Goal: Task Accomplishment & Management: Use online tool/utility

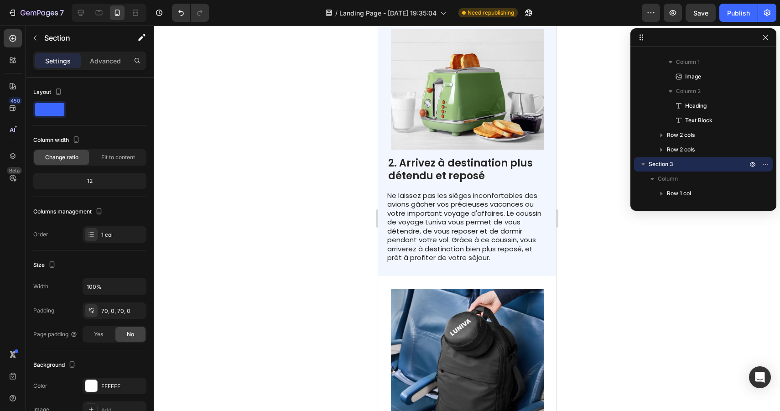
scroll to position [626, 0]
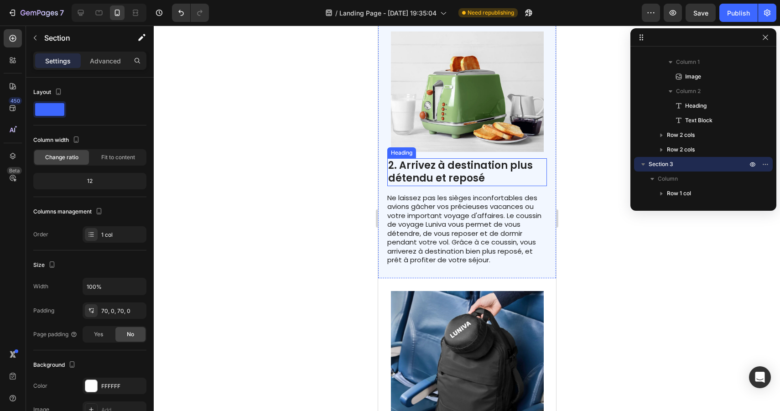
click at [514, 158] on h2 "2. Arrivez à destination plus détendu et reposé" at bounding box center [467, 172] width 160 height 28
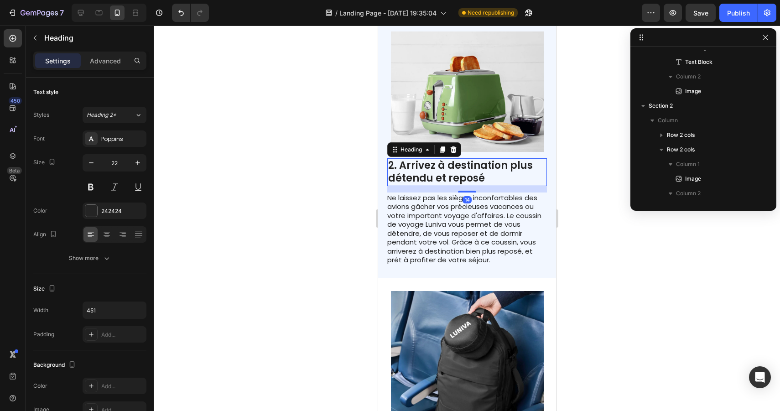
scroll to position [245, 0]
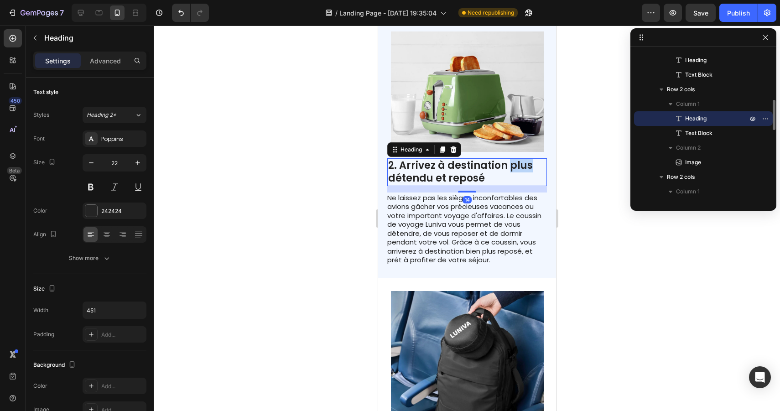
click at [514, 158] on h2 "2. Arrivez à destination plus détendu et reposé" at bounding box center [467, 172] width 160 height 28
click at [391, 159] on p "2. Arrivez à destination détendu et reposé" at bounding box center [467, 172] width 158 height 26
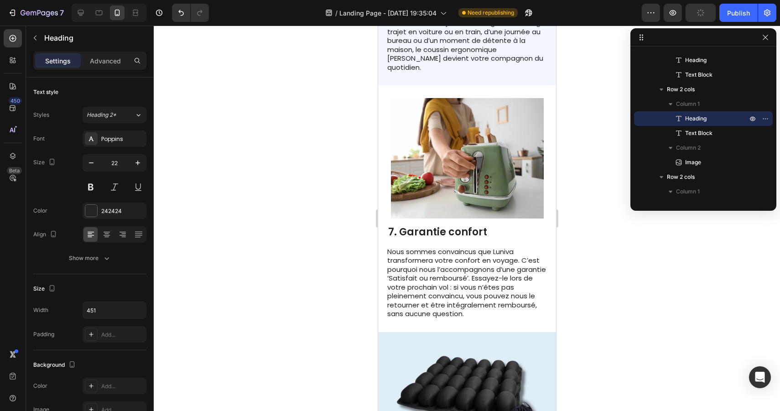
scroll to position [1948, 0]
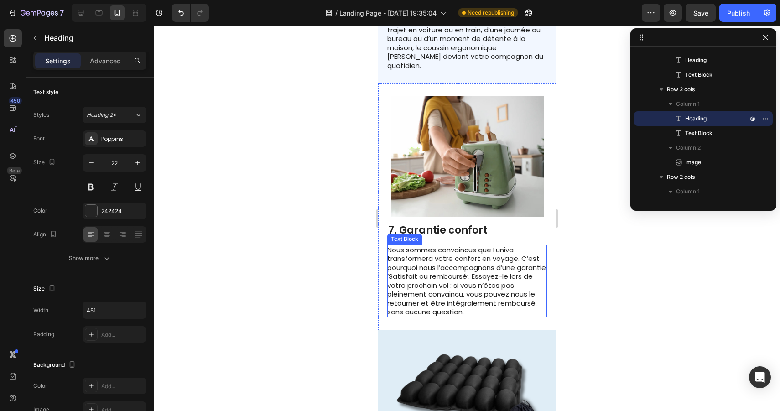
click at [424, 266] on p "Nous sommes convaincus que Luniva transformera votre confort en voyage. C’est p…" at bounding box center [466, 280] width 159 height 71
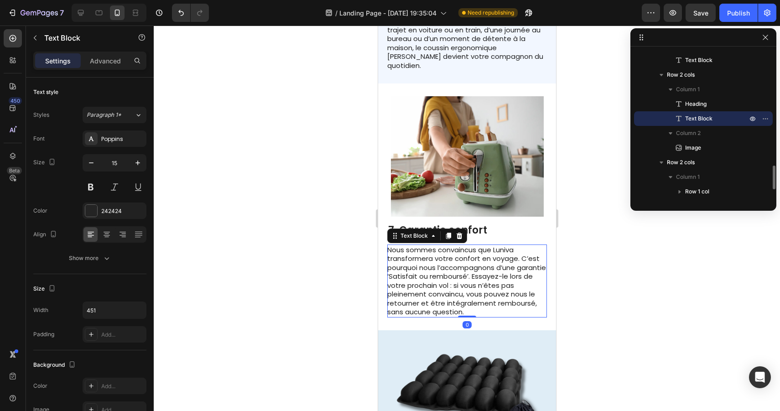
click at [424, 266] on p "Nous sommes convaincus que Luniva transformera votre confort en voyage. C’est p…" at bounding box center [466, 280] width 159 height 71
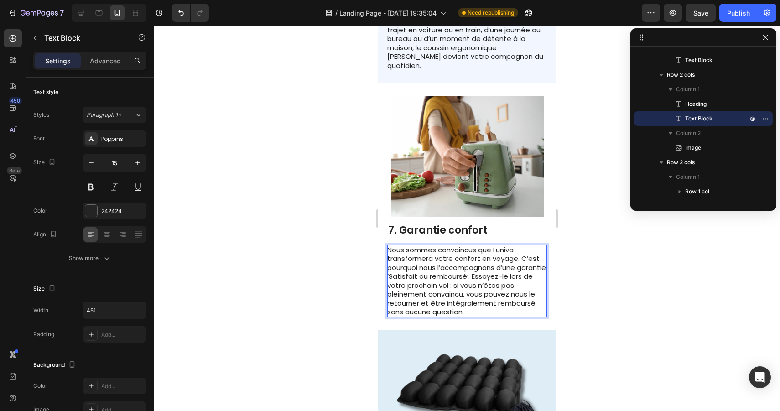
click at [420, 266] on p "Nous sommes convaincus que Luniva transformera votre confort en voyage. C’est p…" at bounding box center [466, 280] width 159 height 71
click at [499, 267] on p "Nous sommes convaincus que Luniva transformera votre confort en voyage. C’est p…" at bounding box center [466, 280] width 159 height 71
click at [577, 266] on div at bounding box center [467, 219] width 627 height 386
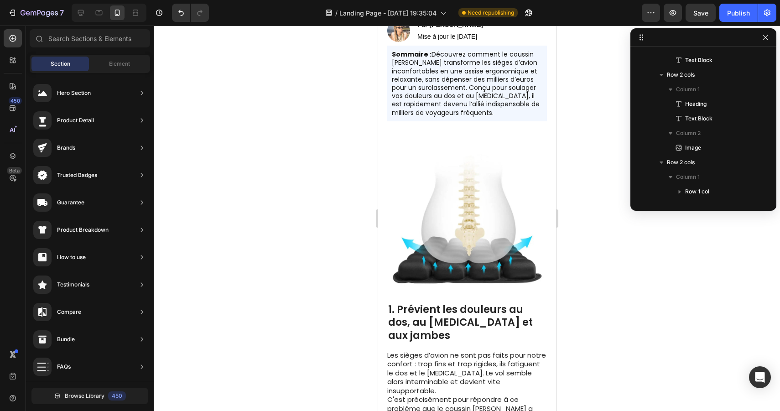
scroll to position [134, 0]
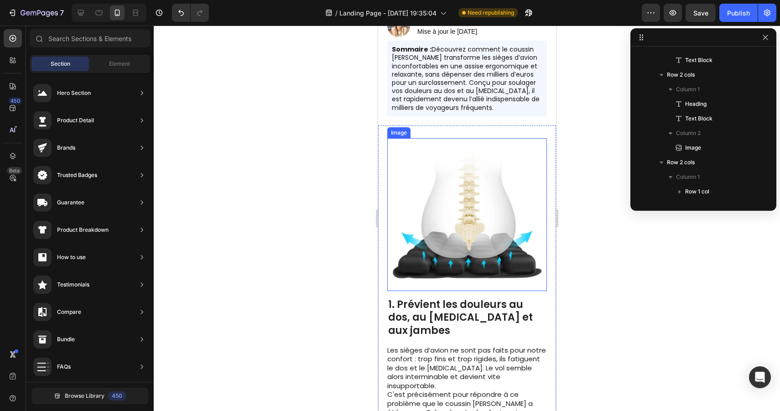
click at [478, 236] on img at bounding box center [467, 214] width 153 height 153
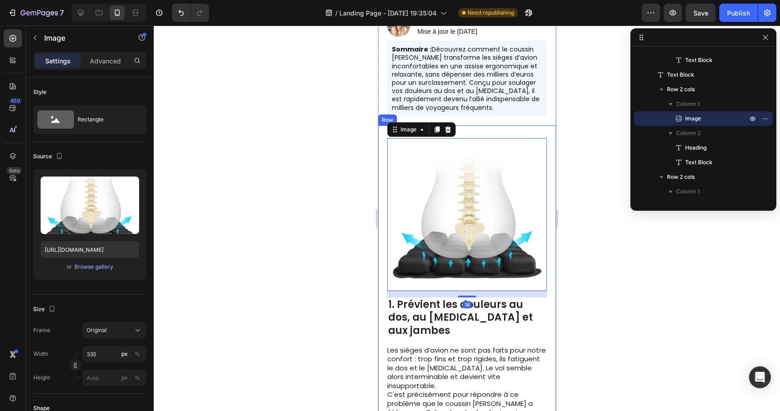
click at [521, 131] on div "Image 14 1. Prévient les douleurs au dos, au [MEDICAL_DATA] et aux jambes Headi…" at bounding box center [467, 317] width 178 height 385
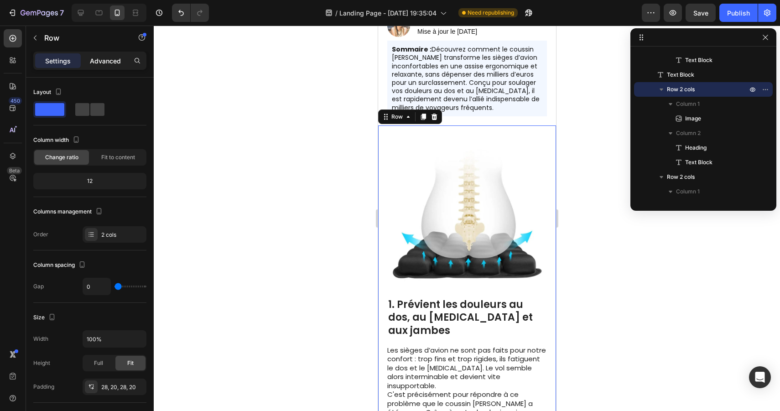
click at [110, 60] on p "Advanced" at bounding box center [105, 61] width 31 height 10
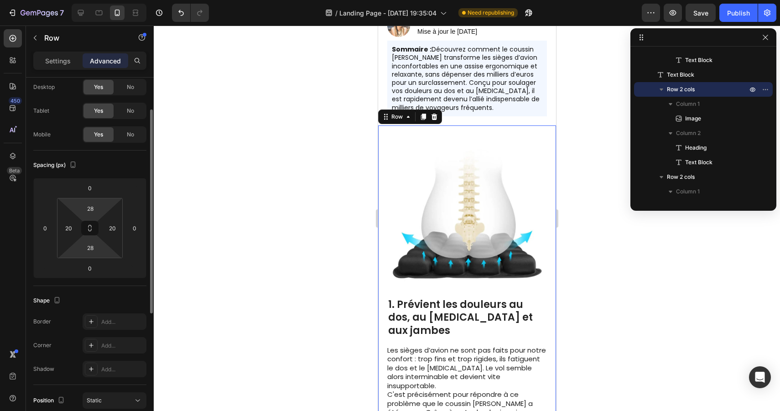
scroll to position [45, 0]
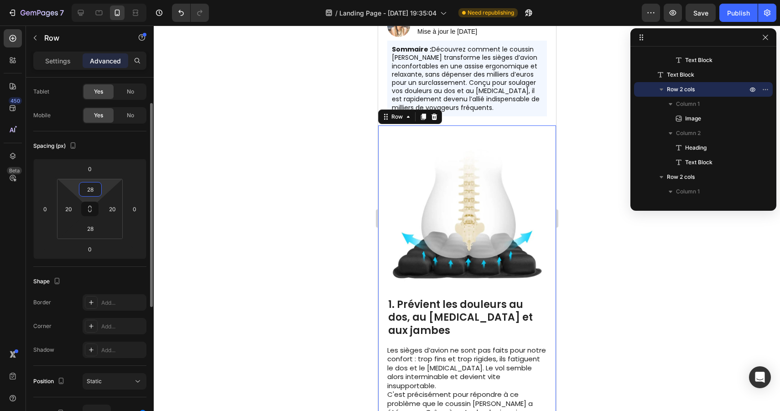
click at [93, 193] on input "28" at bounding box center [90, 190] width 18 height 14
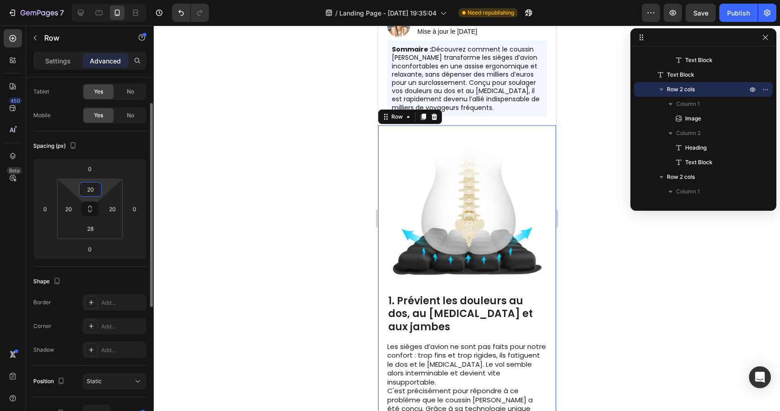
click at [93, 189] on input "20" at bounding box center [90, 190] width 18 height 14
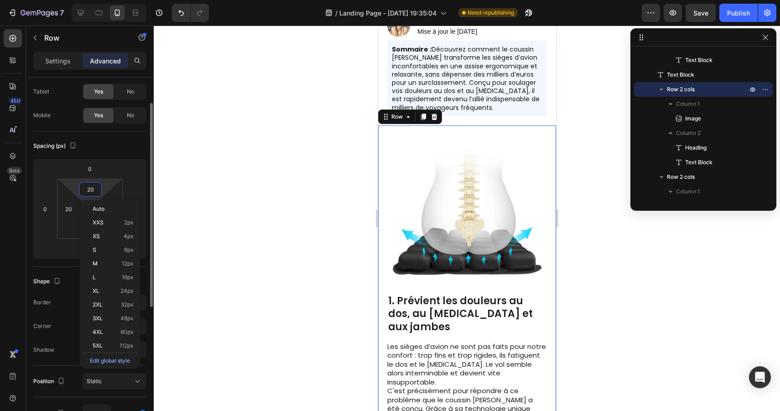
click at [93, 189] on input "20" at bounding box center [90, 190] width 18 height 14
click at [110, 260] on div "M 12px" at bounding box center [110, 264] width 57 height 14
type input "12"
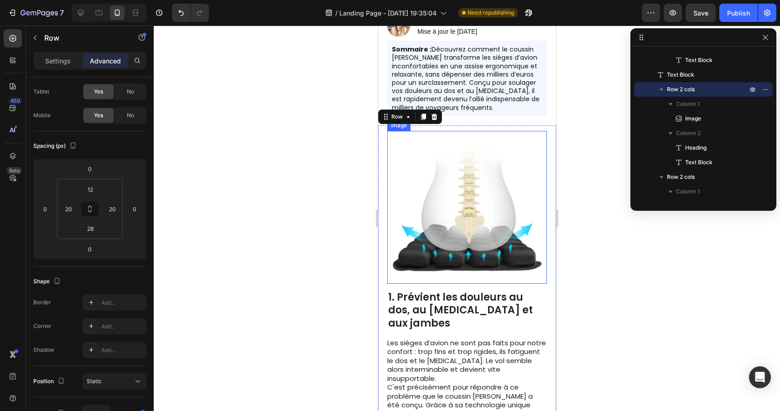
click at [662, 242] on div at bounding box center [467, 219] width 627 height 386
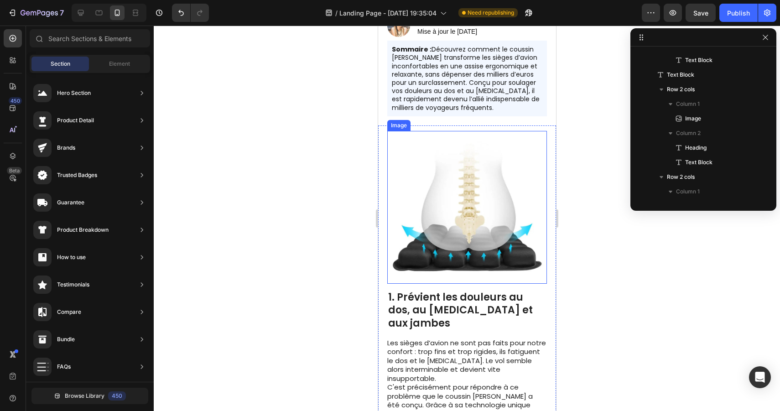
click at [662, 242] on div at bounding box center [467, 219] width 627 height 386
click at [634, 272] on div at bounding box center [467, 219] width 627 height 386
click at [596, 290] on div at bounding box center [467, 219] width 627 height 386
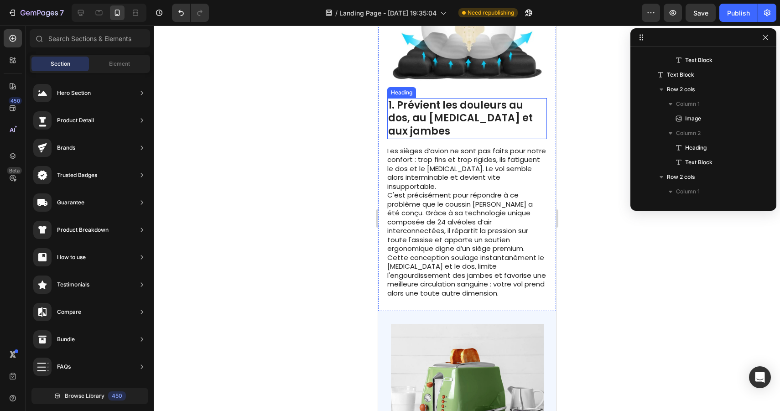
scroll to position [339, 0]
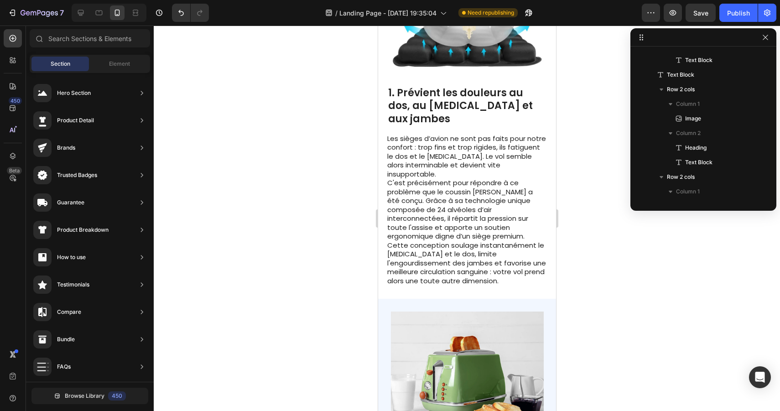
click at [648, 288] on div at bounding box center [467, 219] width 627 height 386
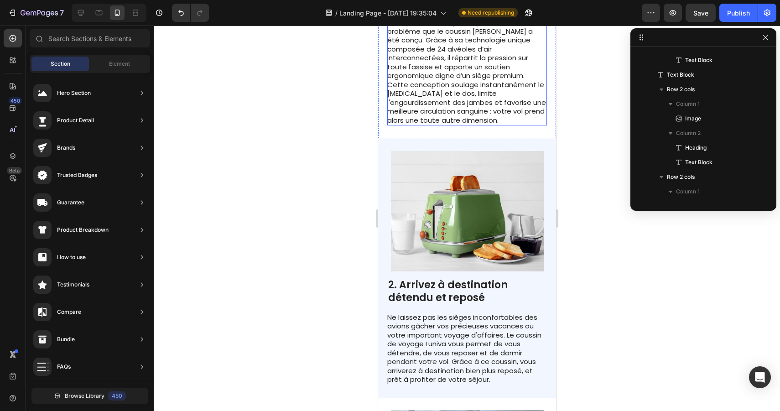
scroll to position [512, 0]
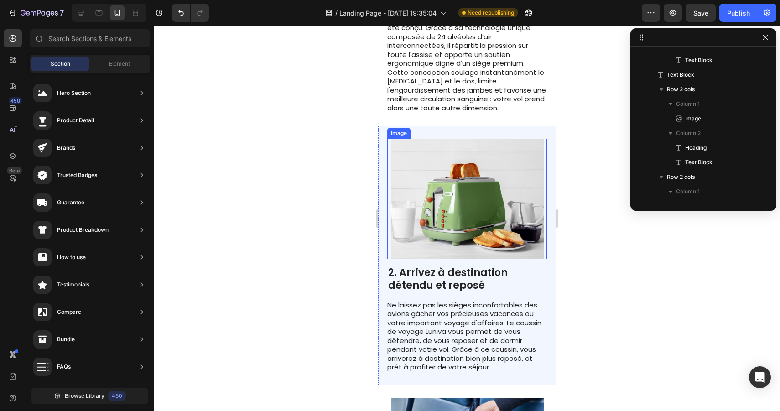
click at [493, 178] on img at bounding box center [467, 199] width 153 height 120
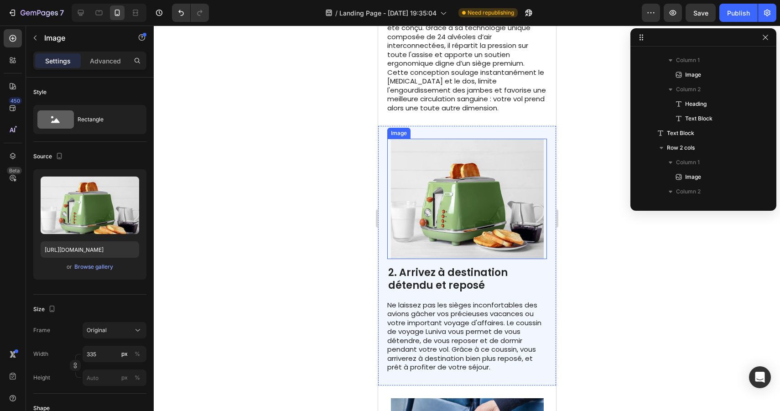
scroll to position [377, 0]
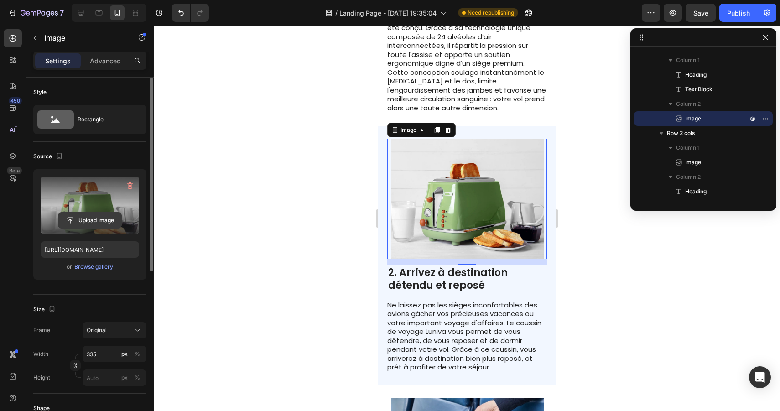
click at [101, 216] on input "file" at bounding box center [89, 221] width 63 height 16
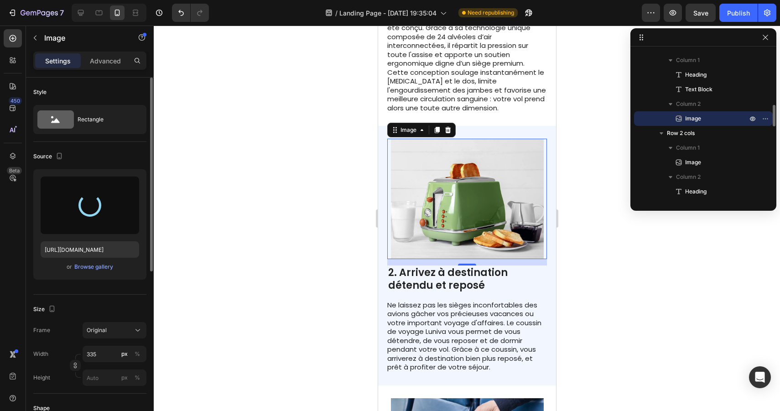
type input "[URL][DOMAIN_NAME]"
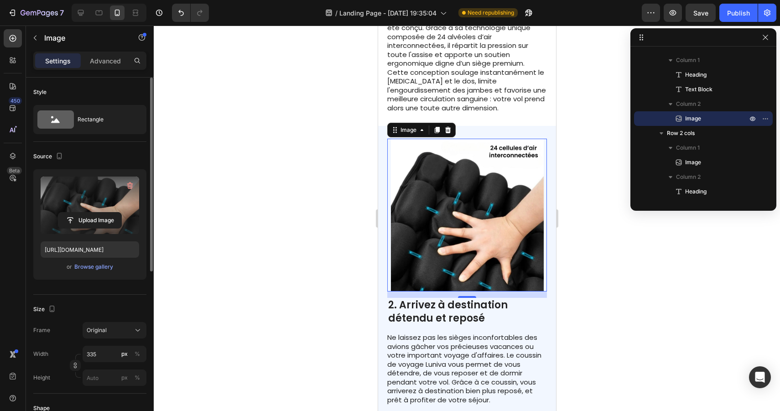
click at [576, 219] on div at bounding box center [467, 219] width 627 height 386
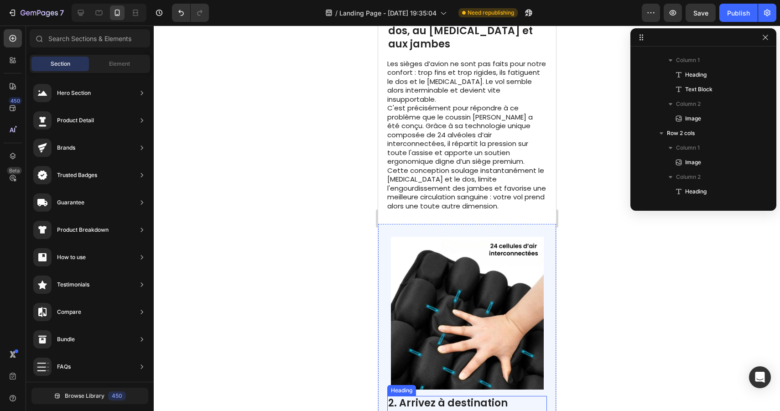
scroll to position [429, 0]
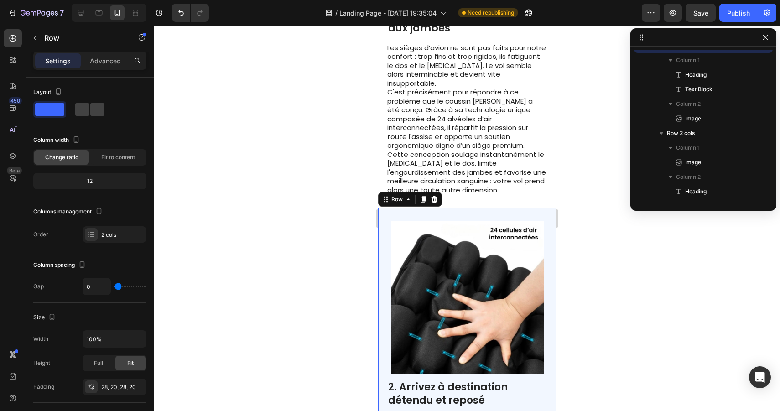
click at [553, 208] on div "2. Arrivez à destination détendu et reposé Heading Ne laissez pas les sièges in…" at bounding box center [467, 354] width 178 height 292
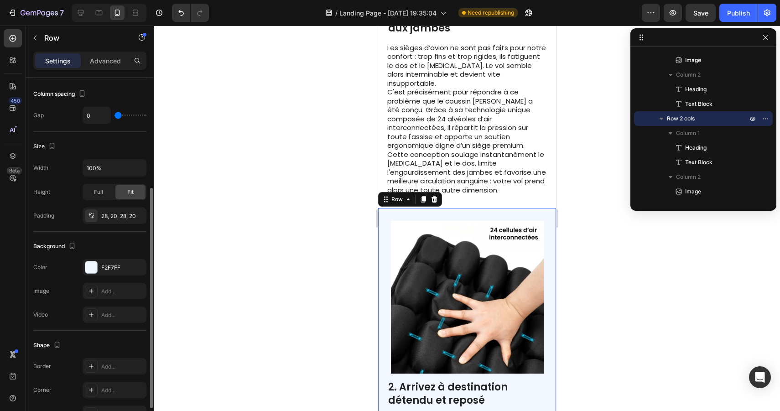
scroll to position [186, 0]
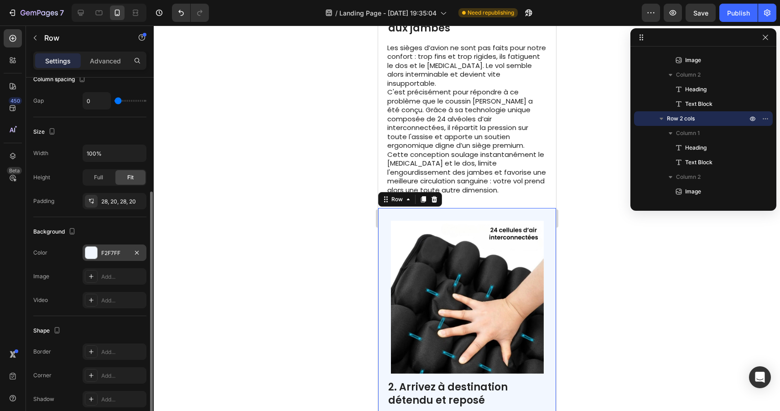
click at [118, 253] on div "F2F7FF" at bounding box center [114, 253] width 26 height 8
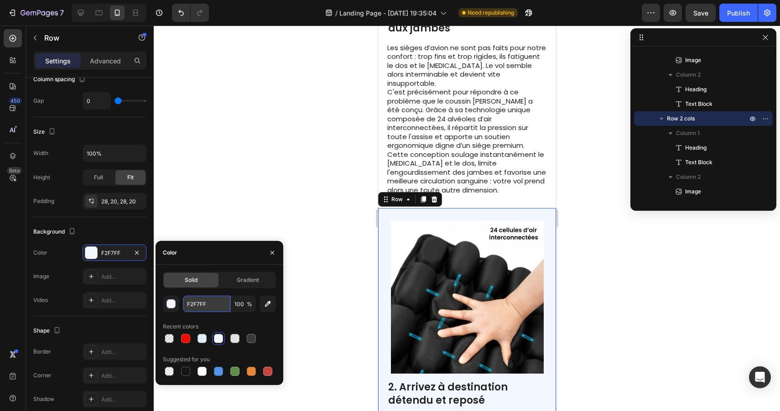
click at [191, 305] on input "F2F7FF" at bounding box center [206, 304] width 47 height 16
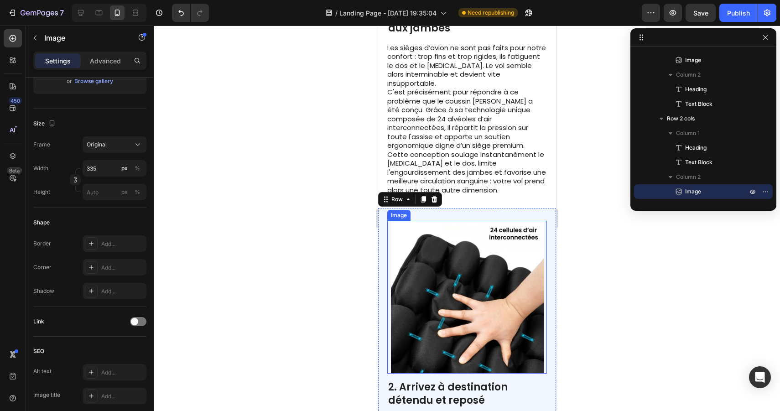
click at [462, 247] on img at bounding box center [467, 297] width 153 height 153
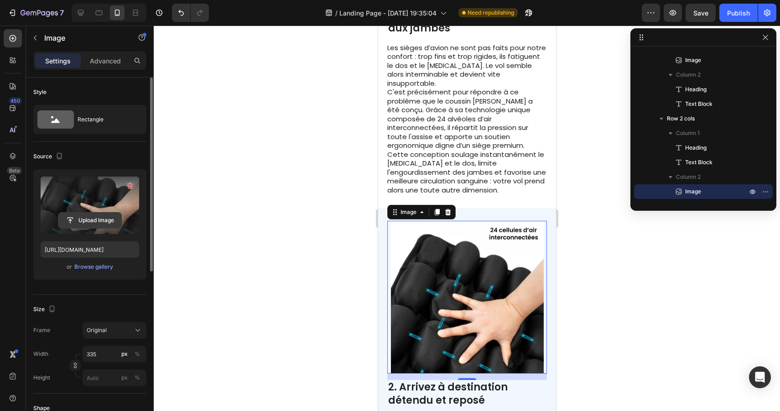
click at [93, 219] on input "file" at bounding box center [89, 221] width 63 height 16
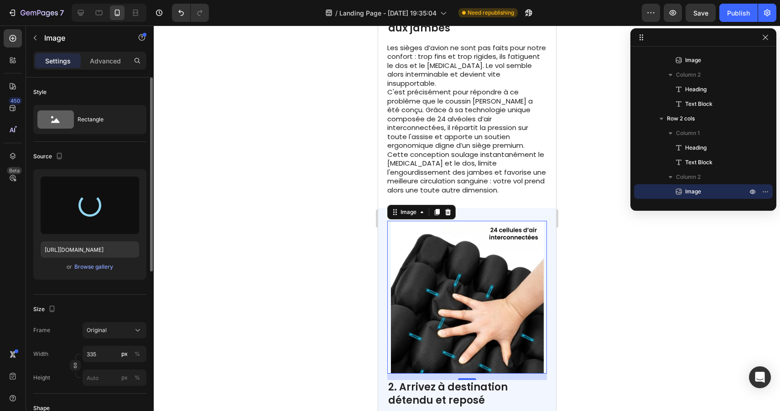
type input "[URL][DOMAIN_NAME]"
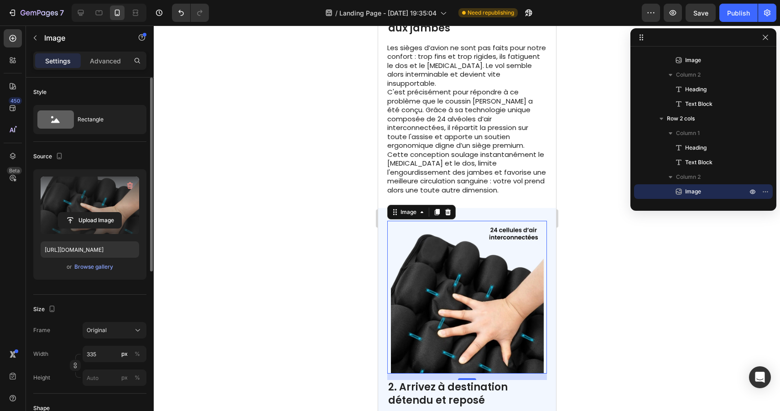
click at [606, 306] on div at bounding box center [467, 219] width 627 height 386
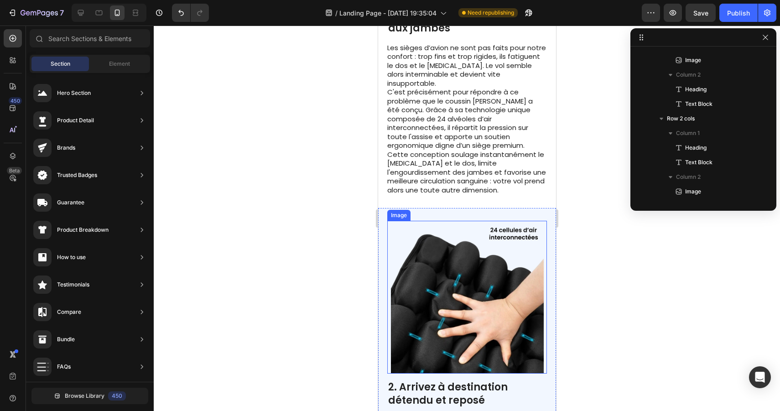
click at [488, 282] on img at bounding box center [467, 297] width 153 height 153
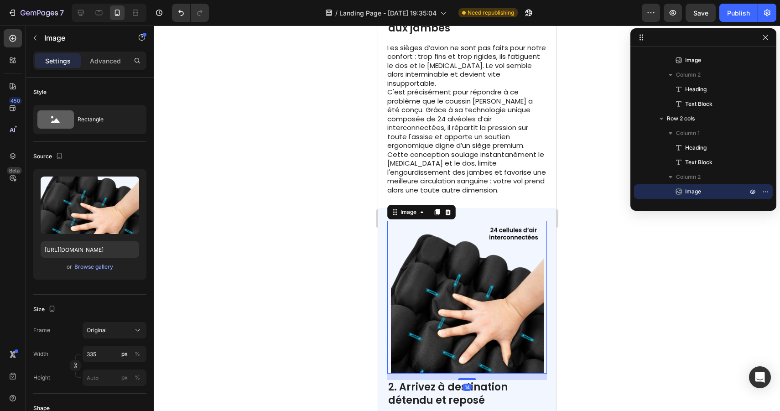
click at [660, 290] on div at bounding box center [467, 219] width 627 height 386
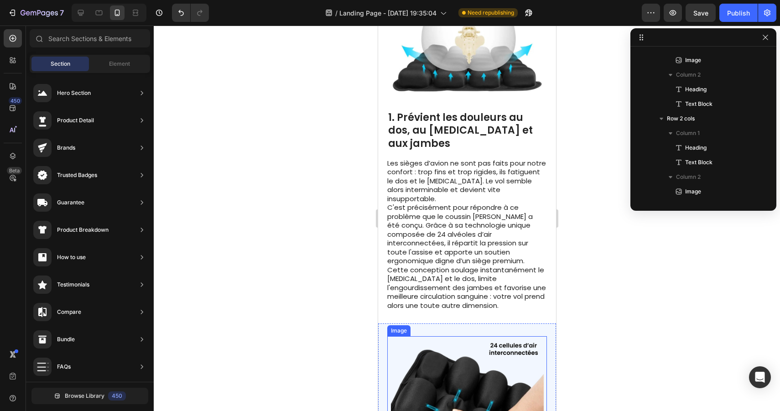
scroll to position [311, 0]
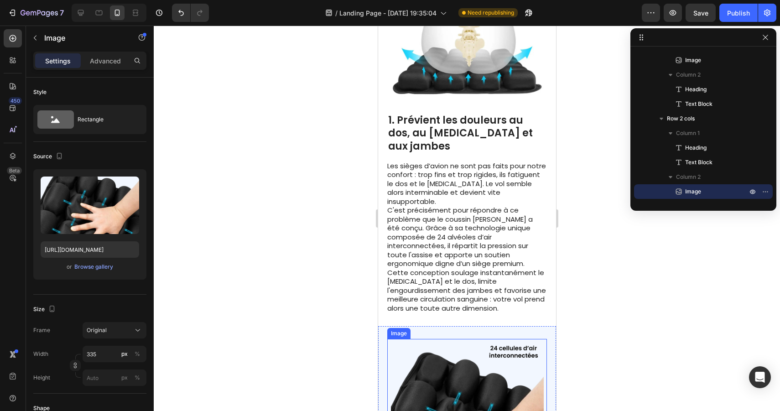
click at [465, 339] on img at bounding box center [467, 415] width 153 height 153
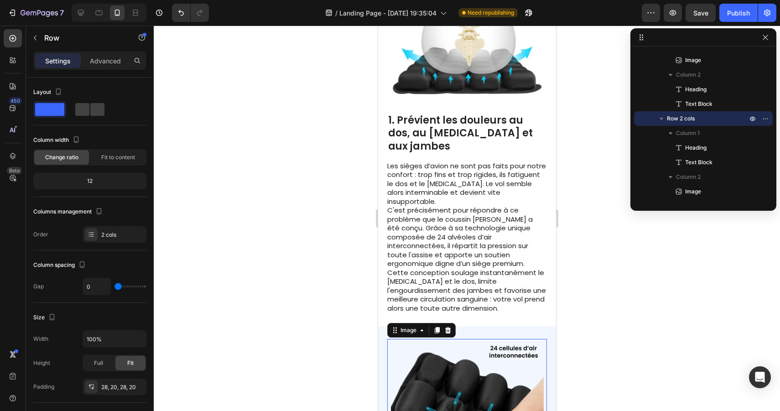
click at [471, 364] on img at bounding box center [467, 415] width 153 height 153
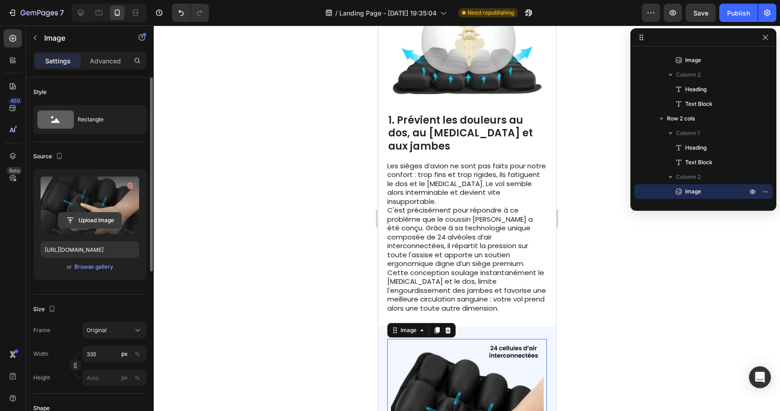
click at [95, 218] on input "file" at bounding box center [89, 221] width 63 height 16
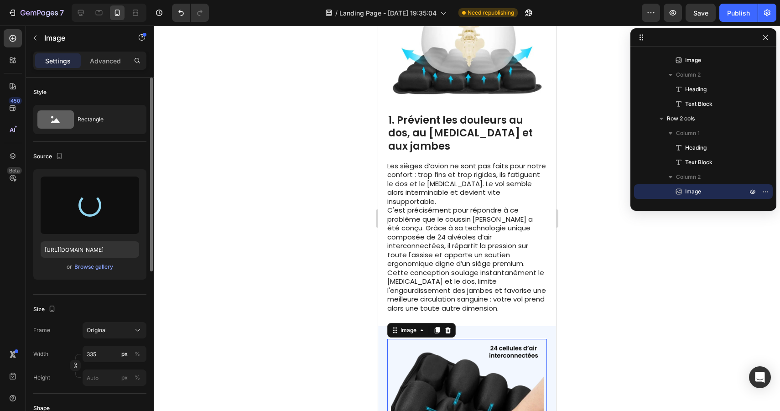
type input "[URL][DOMAIN_NAME]"
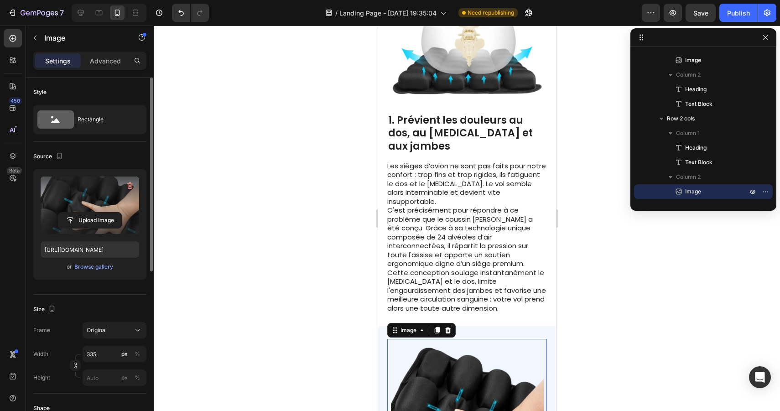
click at [604, 315] on div at bounding box center [467, 219] width 627 height 386
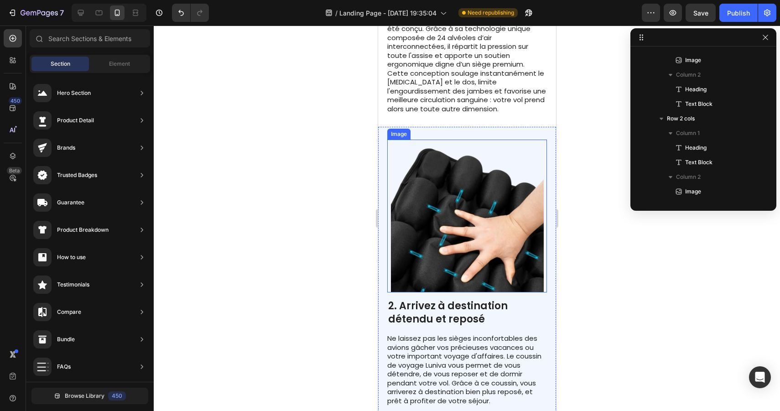
scroll to position [527, 0]
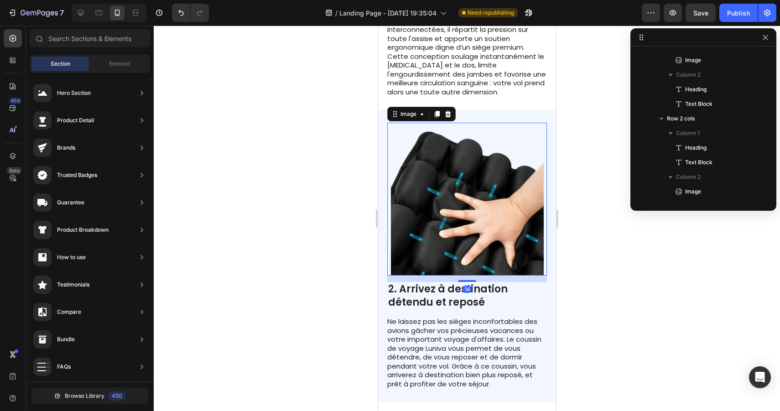
click at [480, 193] on img at bounding box center [467, 199] width 153 height 153
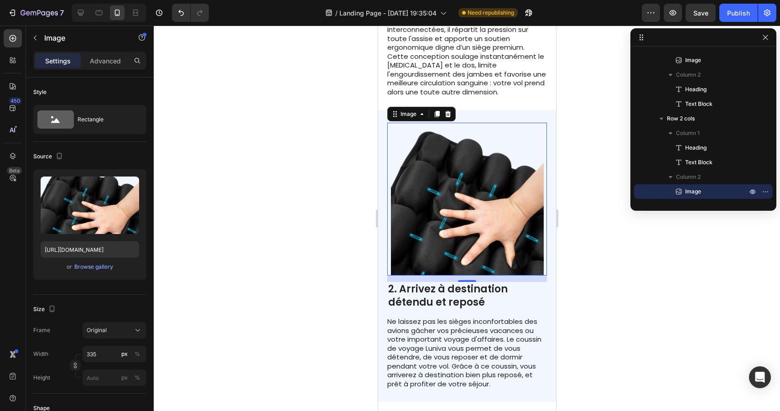
click at [645, 272] on div at bounding box center [467, 219] width 627 height 386
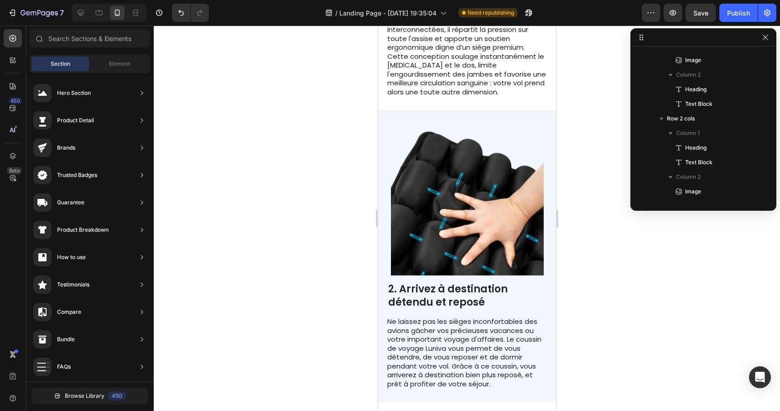
click at [623, 235] on div at bounding box center [467, 219] width 627 height 386
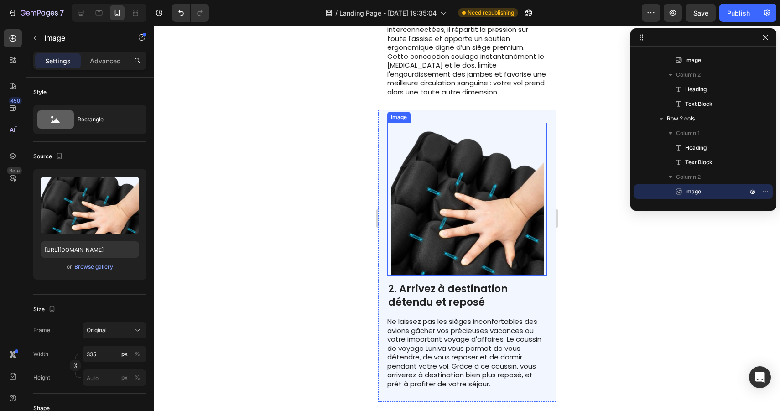
click at [505, 167] on img at bounding box center [467, 199] width 153 height 153
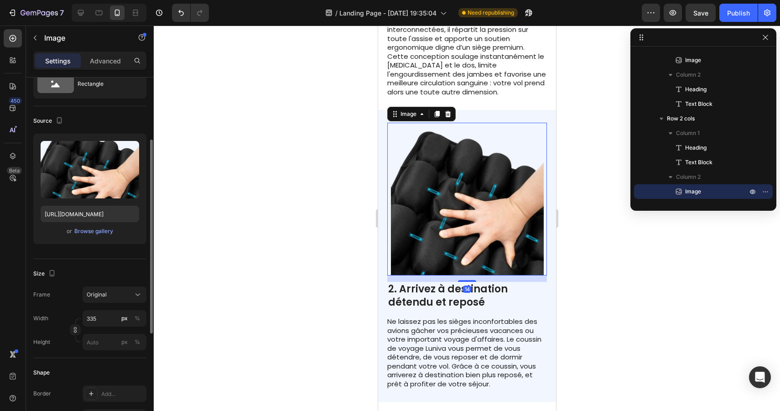
scroll to position [92, 0]
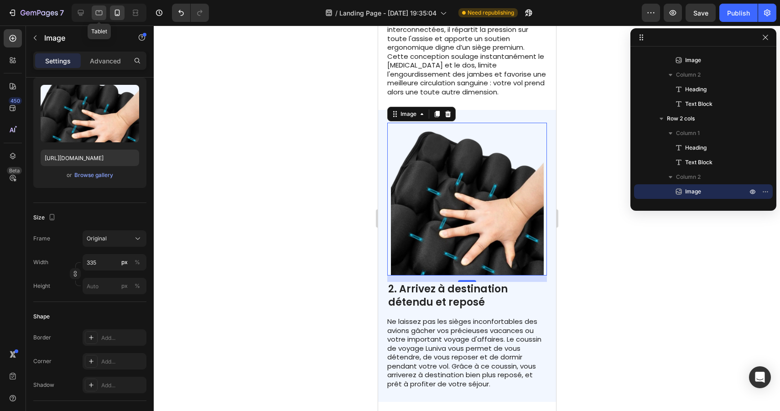
click at [102, 11] on icon at bounding box center [99, 12] width 7 height 5
type input "[URL][DOMAIN_NAME]"
type input "483"
type input "380"
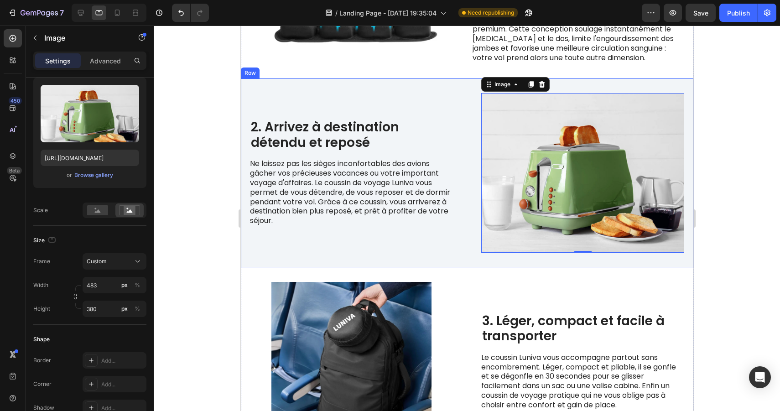
scroll to position [405, 0]
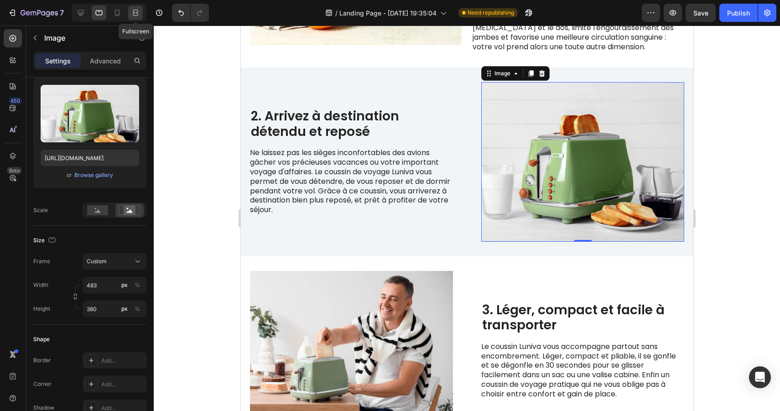
click at [134, 13] on icon at bounding box center [135, 12] width 9 height 9
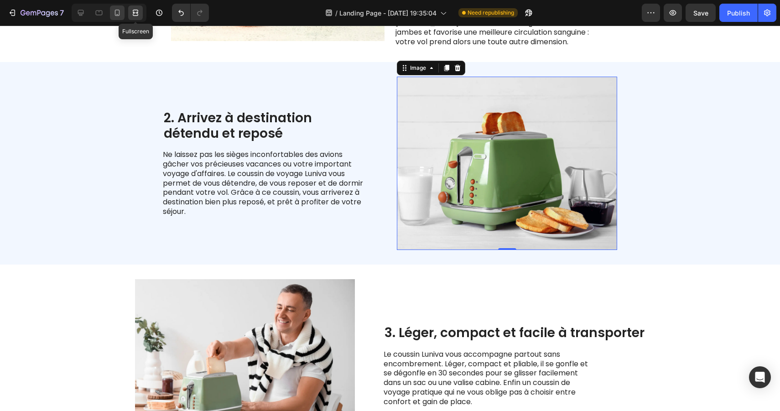
scroll to position [411, 0]
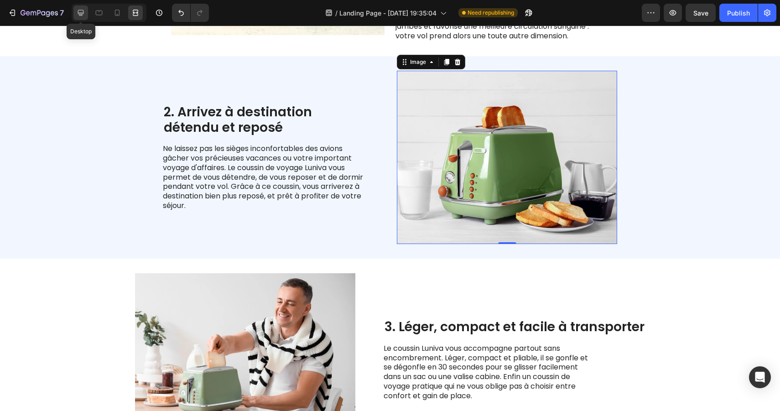
click at [83, 13] on icon at bounding box center [81, 13] width 6 height 6
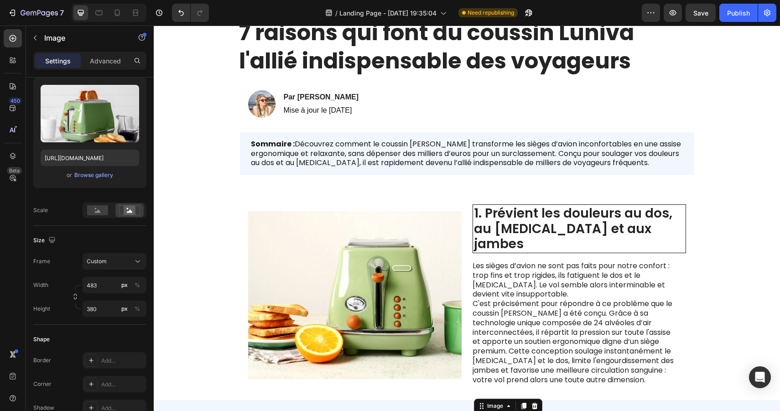
scroll to position [133, 0]
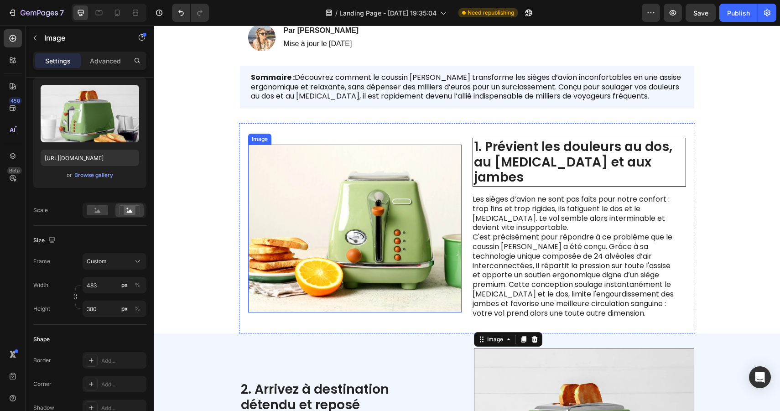
click at [384, 198] on img at bounding box center [355, 229] width 214 height 168
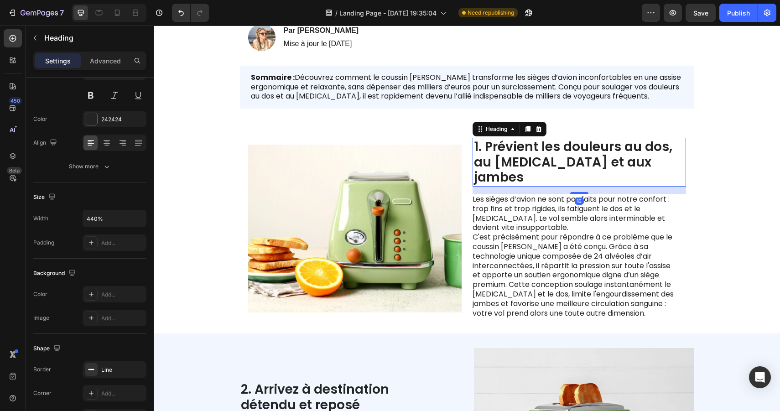
click at [537, 153] on h2 "1. Prévient les douleurs au dos, au [MEDICAL_DATA] et aux jambes" at bounding box center [580, 162] width 214 height 49
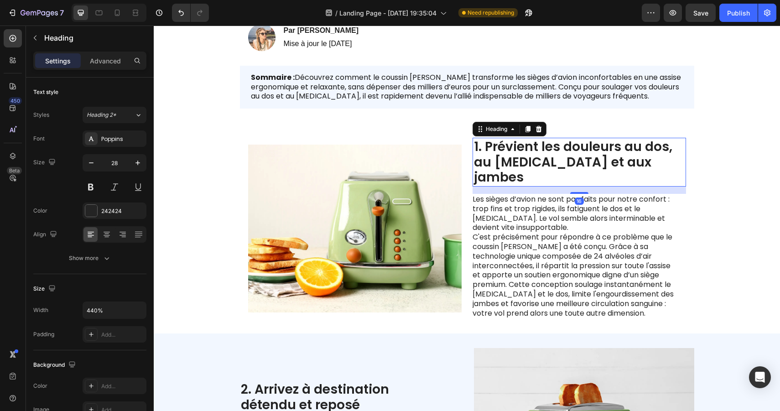
click at [618, 141] on h2 "1. Prévient les douleurs au dos, au [MEDICAL_DATA] et aux jambes" at bounding box center [580, 162] width 214 height 49
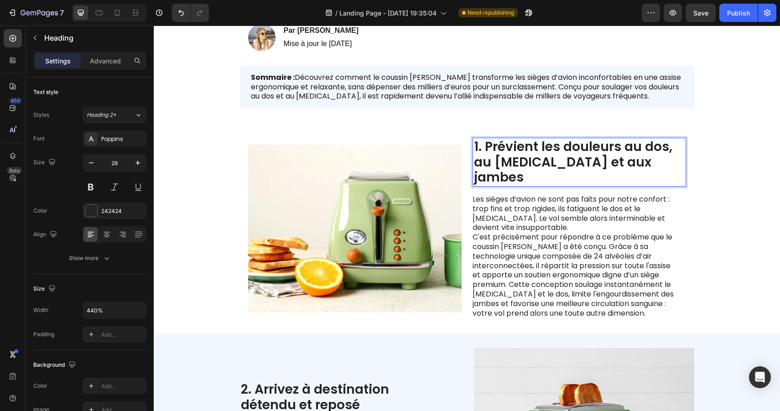
click at [625, 140] on p "1. Prévient les douleurs au dos, au [MEDICAL_DATA] et aux jambes" at bounding box center [579, 162] width 211 height 46
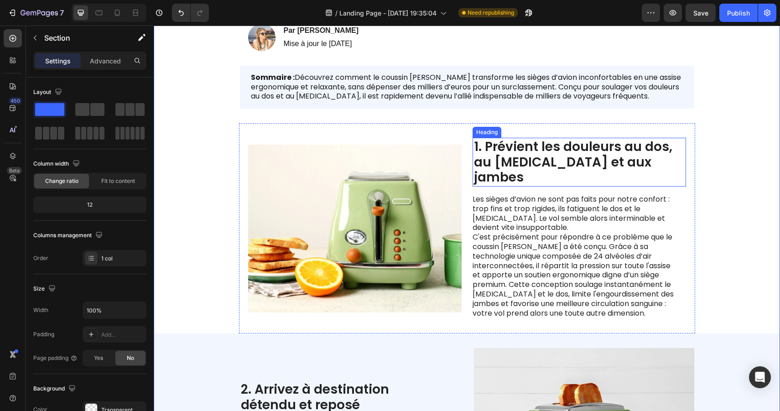
click at [678, 159] on p "1. Prévient les douleurs au dos, au [MEDICAL_DATA] et aux jambes" at bounding box center [579, 162] width 211 height 46
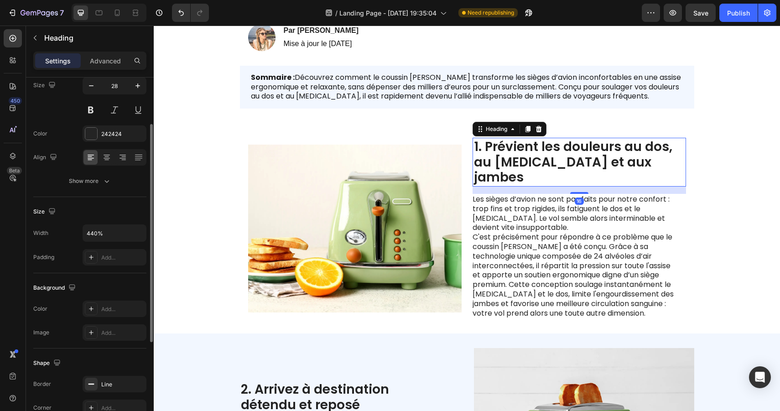
scroll to position [233, 0]
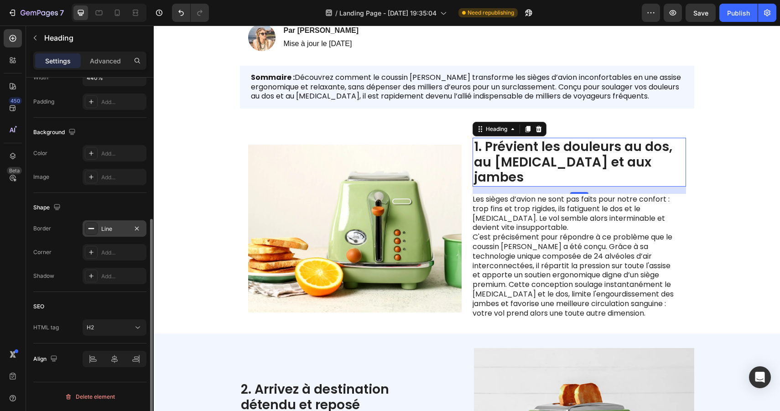
click at [105, 233] on div "Line" at bounding box center [115, 228] width 64 height 16
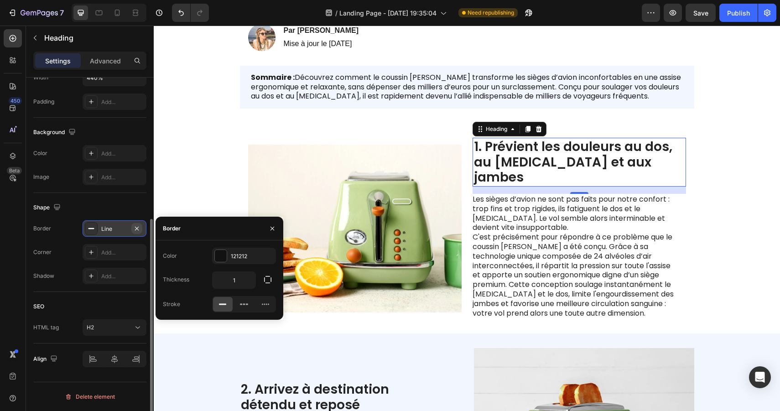
click at [137, 229] on icon "button" at bounding box center [136, 228] width 7 height 7
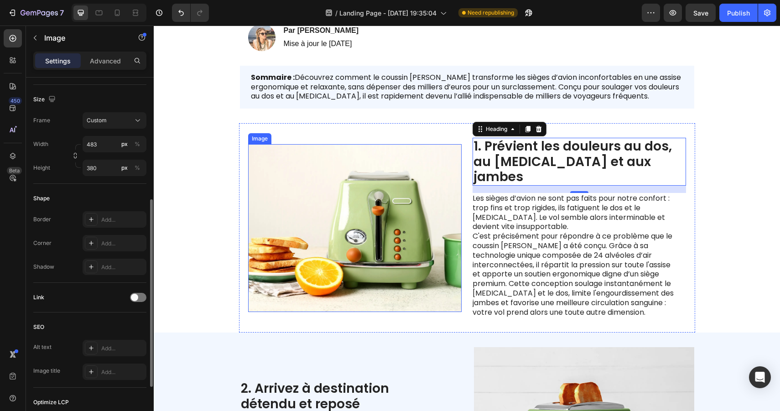
click at [433, 199] on img at bounding box center [355, 228] width 214 height 168
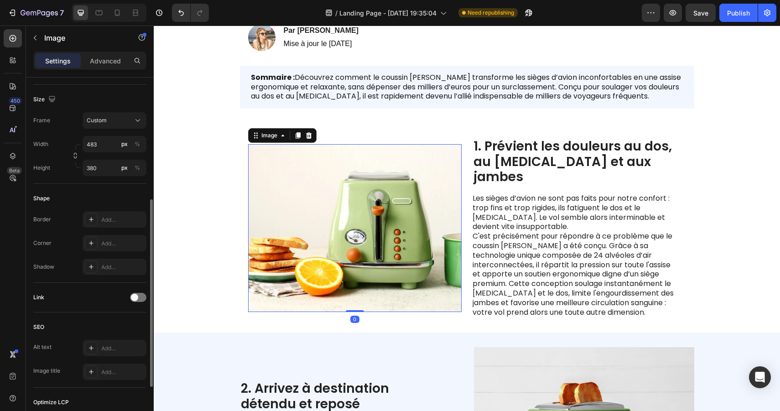
scroll to position [0, 0]
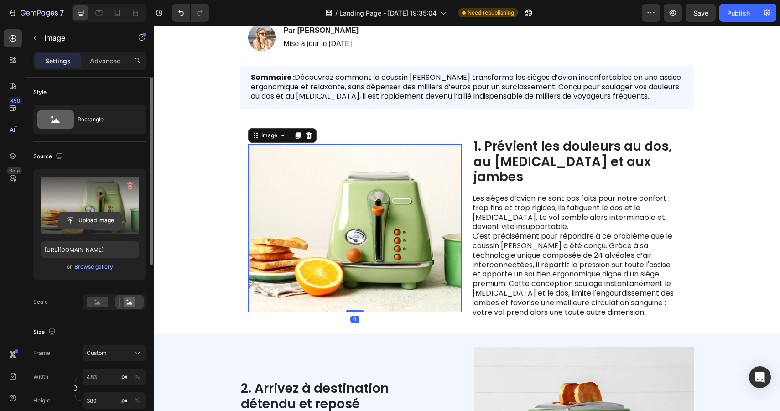
click at [107, 218] on input "file" at bounding box center [89, 221] width 63 height 16
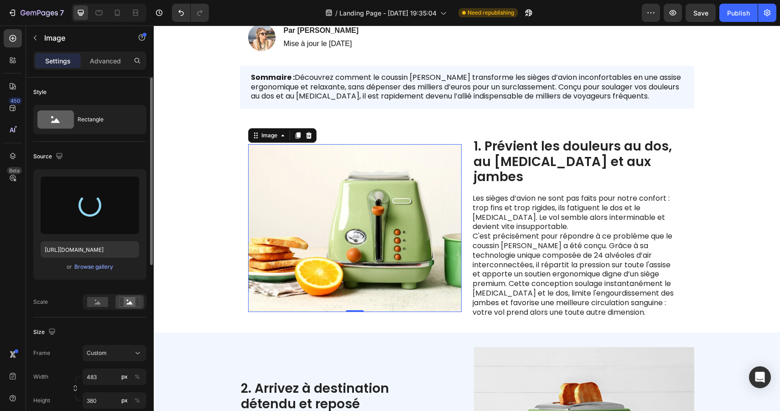
type input "[URL][DOMAIN_NAME]"
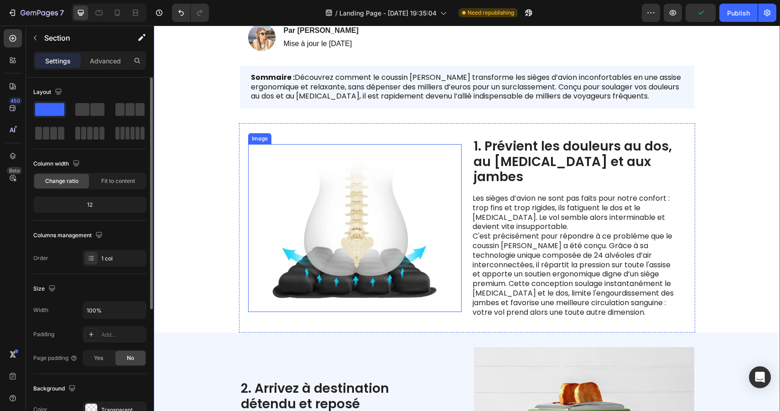
click at [363, 216] on img at bounding box center [355, 228] width 214 height 168
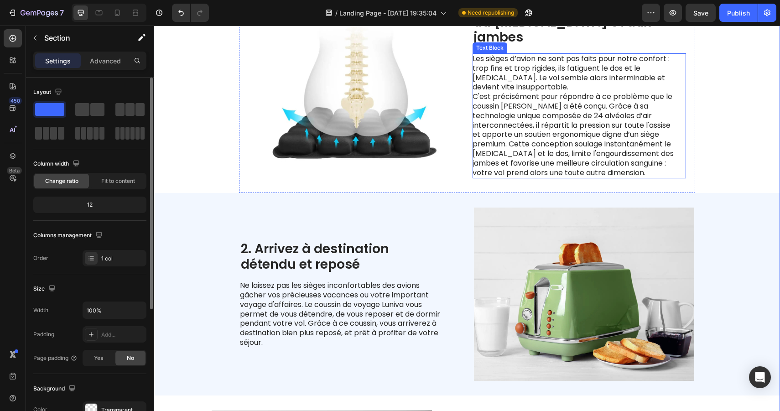
scroll to position [323, 0]
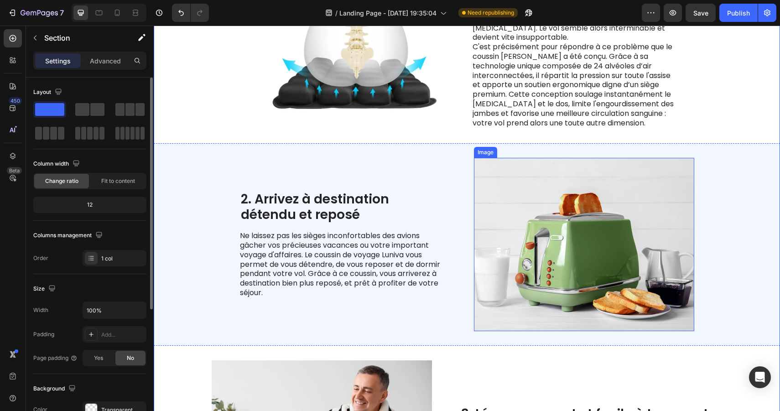
click at [606, 199] on img at bounding box center [584, 244] width 220 height 173
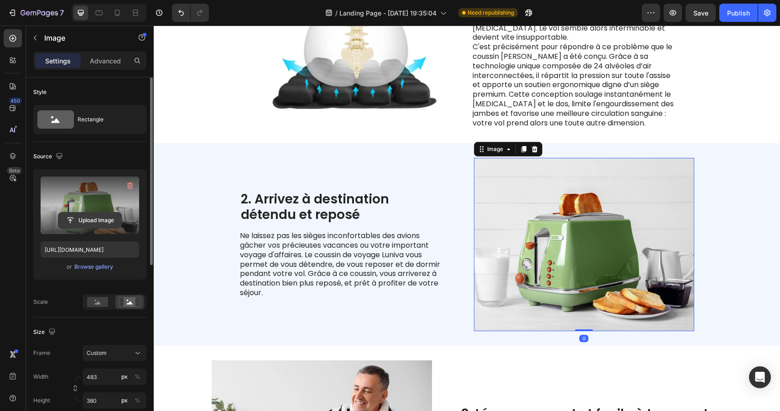
click at [103, 216] on input "file" at bounding box center [89, 221] width 63 height 16
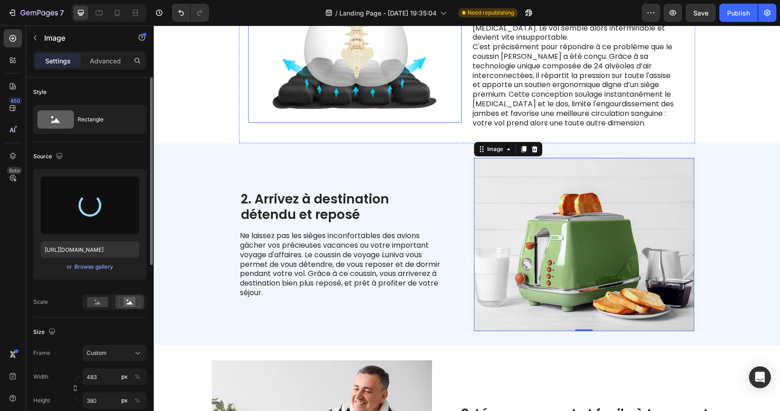
type input "[URL][DOMAIN_NAME]"
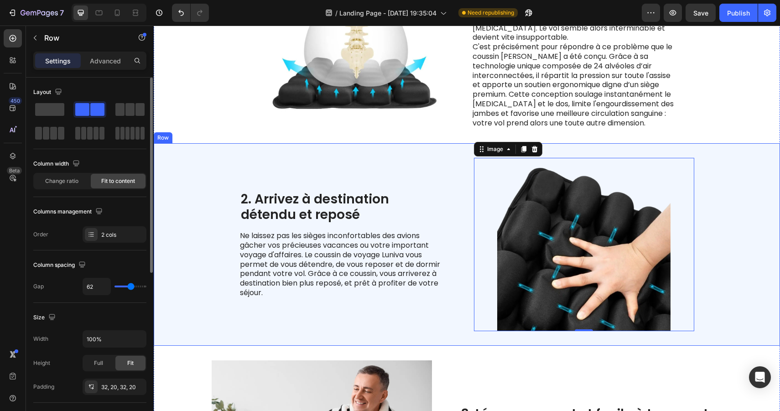
click at [759, 214] on div "2. Arrivez à destination détendu et reposé Heading Ne laissez pas les sièges in…" at bounding box center [467, 244] width 627 height 203
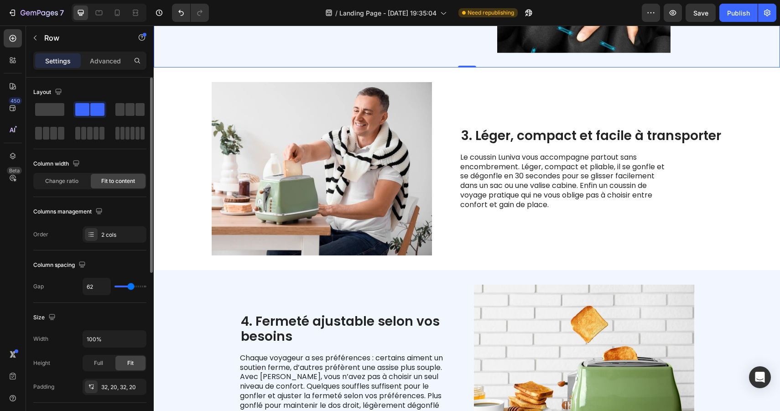
scroll to position [608, 0]
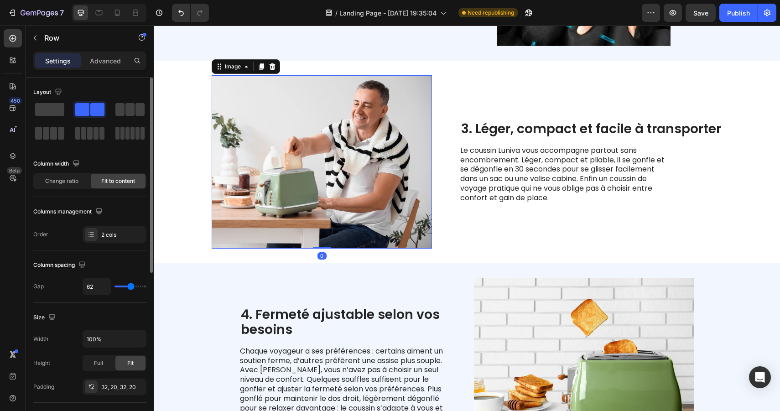
click at [342, 109] on img at bounding box center [322, 161] width 220 height 173
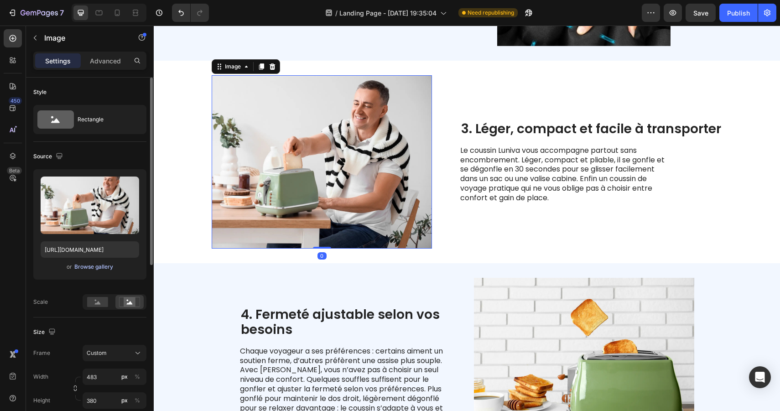
click at [97, 270] on div "Browse gallery" at bounding box center [93, 267] width 39 height 8
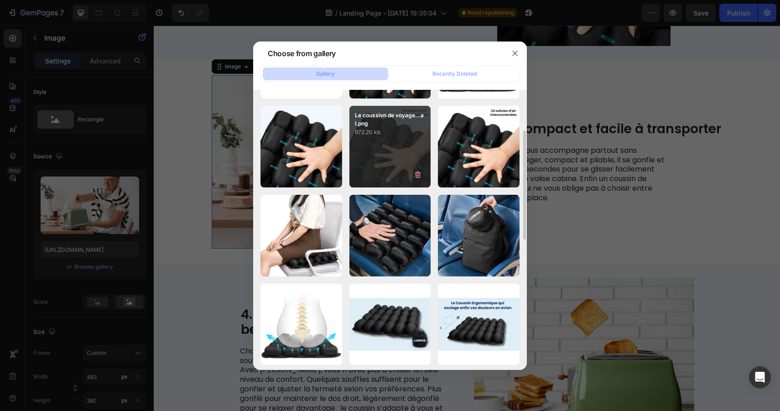
scroll to position [87, 0]
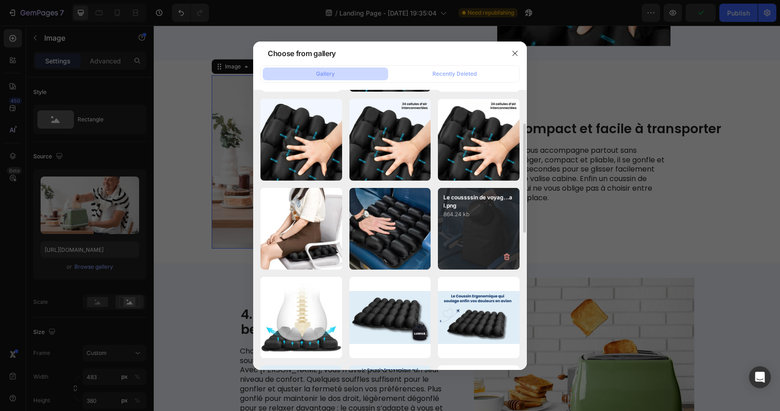
click at [475, 211] on p "864.24 kb" at bounding box center [479, 214] width 71 height 9
type input "[URL][DOMAIN_NAME]"
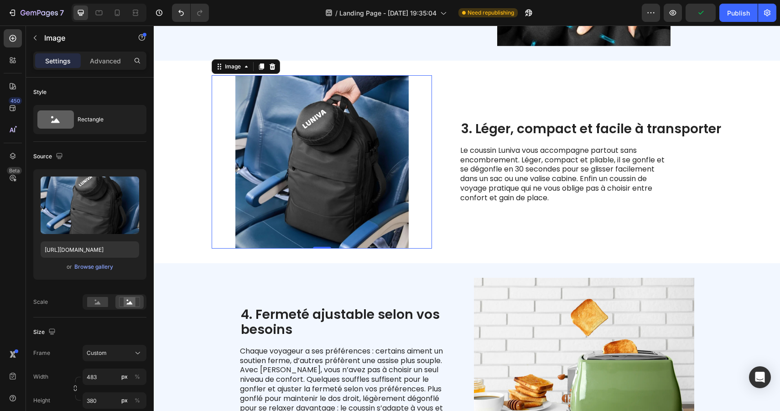
scroll to position [637, 0]
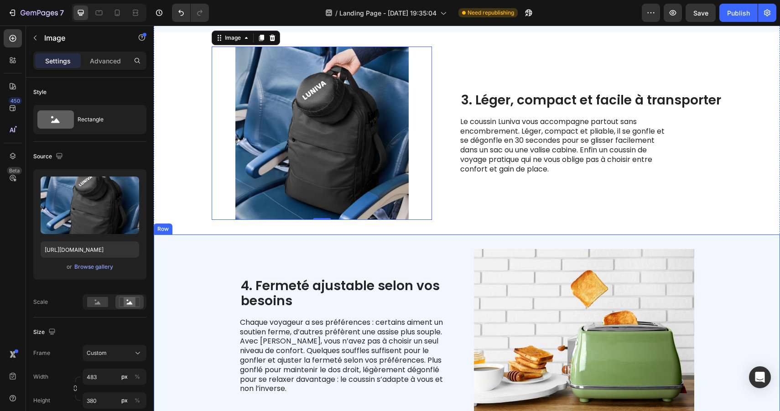
click at [734, 239] on div "4. Fermeté ajustable selon vos besoins Heading Chaque voyageur a ses préférence…" at bounding box center [467, 336] width 627 height 203
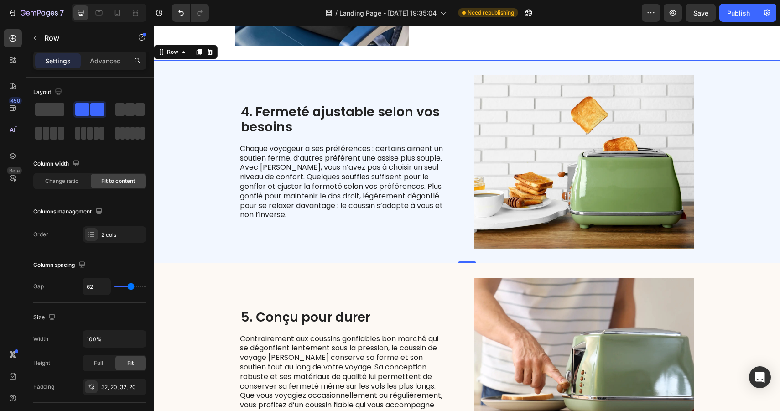
scroll to position [826, 0]
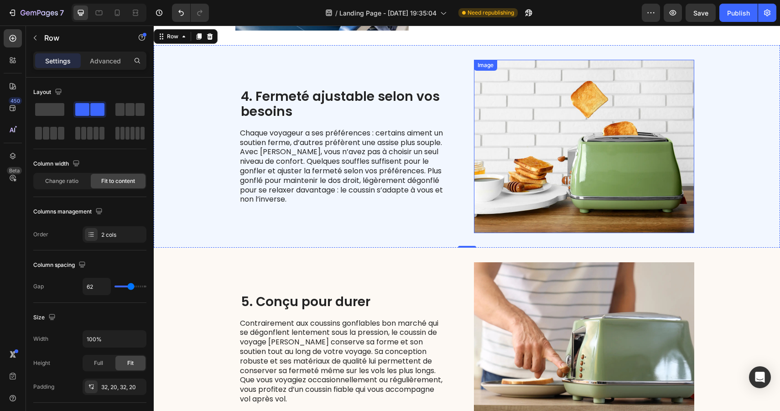
click at [611, 132] on img at bounding box center [584, 146] width 220 height 173
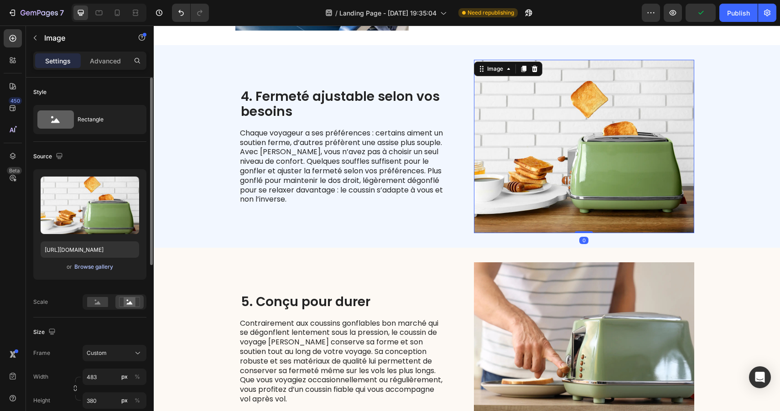
click at [102, 266] on div "Browse gallery" at bounding box center [93, 267] width 39 height 8
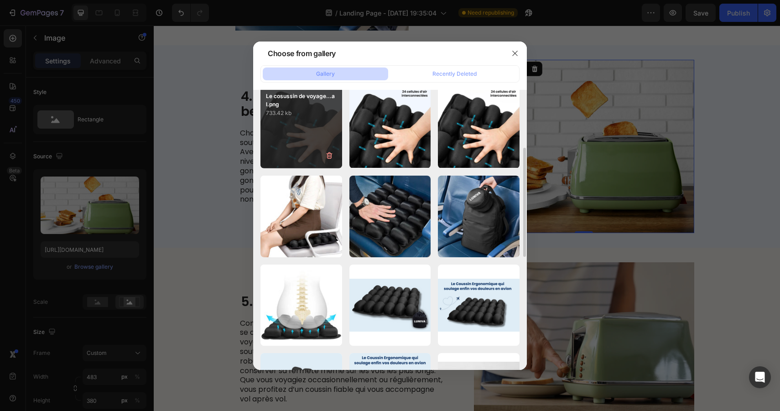
scroll to position [113, 0]
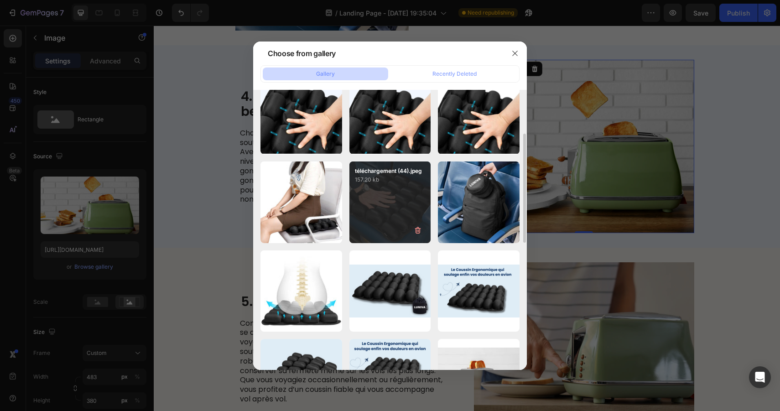
click at [398, 205] on div "téléchargement (44).jpeg 157.20 kb" at bounding box center [391, 203] width 82 height 82
type input "[URL][DOMAIN_NAME]"
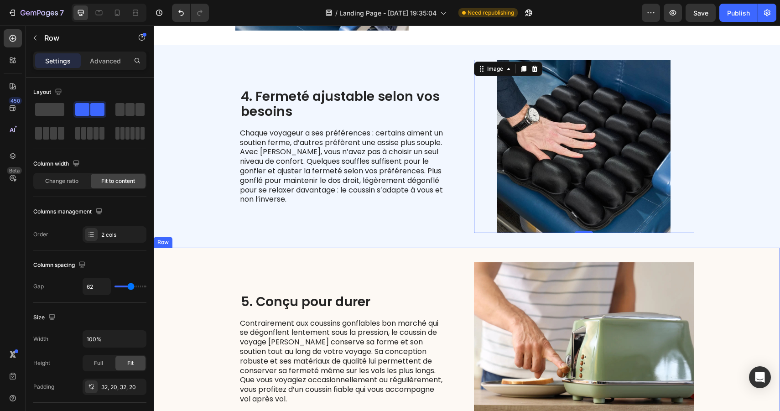
click at [711, 273] on div "5. Conçu pour durer Heading Contrairement aux coussins gonflables bon marché qu…" at bounding box center [467, 349] width 627 height 203
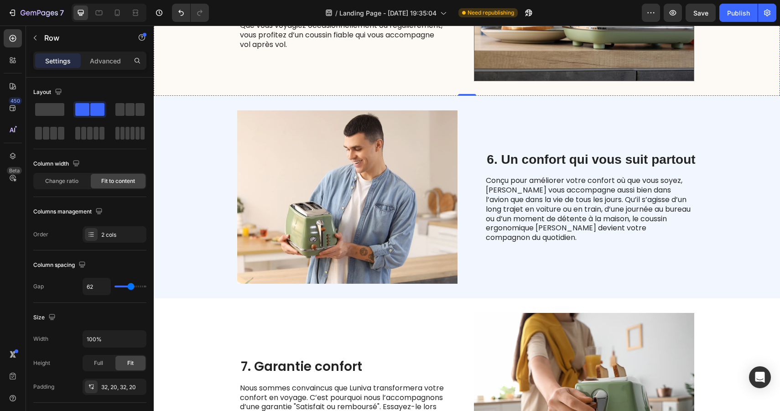
scroll to position [1180, 0]
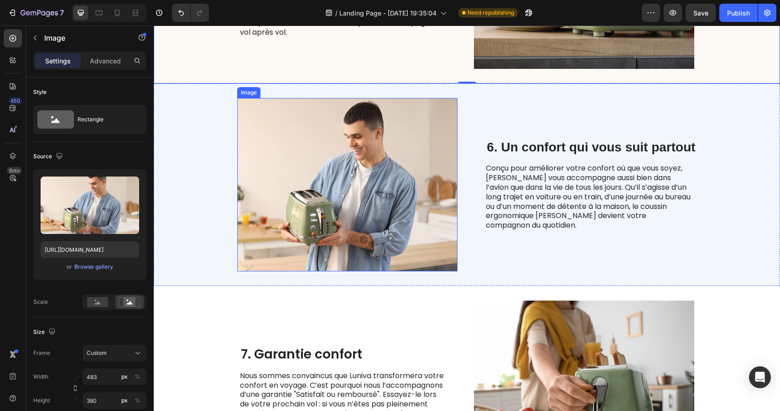
click at [424, 183] on img at bounding box center [347, 184] width 220 height 173
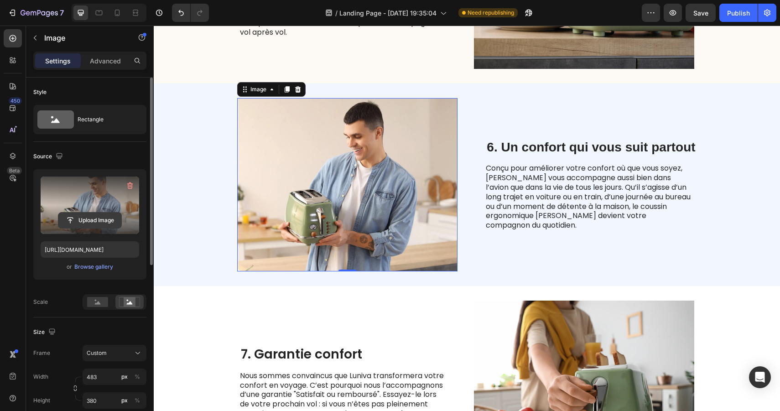
click at [99, 223] on input "file" at bounding box center [89, 221] width 63 height 16
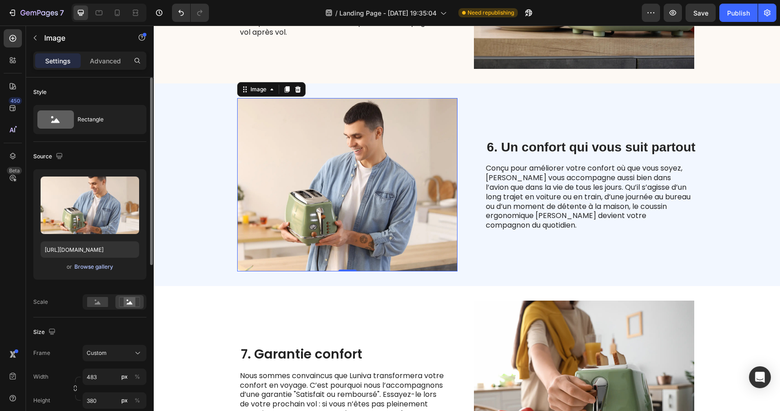
click at [82, 266] on div "Browse gallery" at bounding box center [93, 267] width 39 height 8
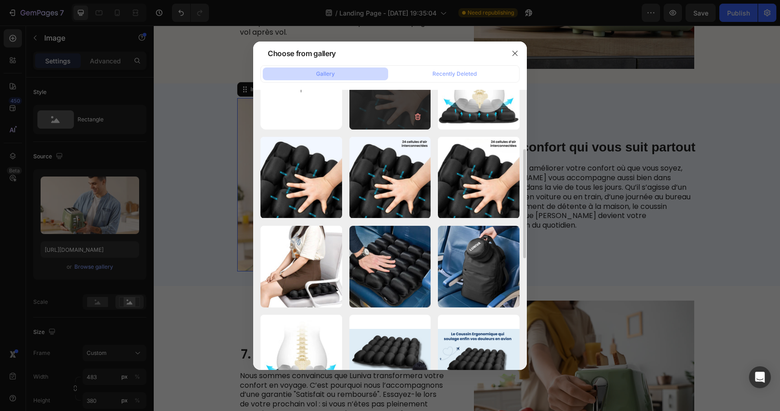
scroll to position [98, 0]
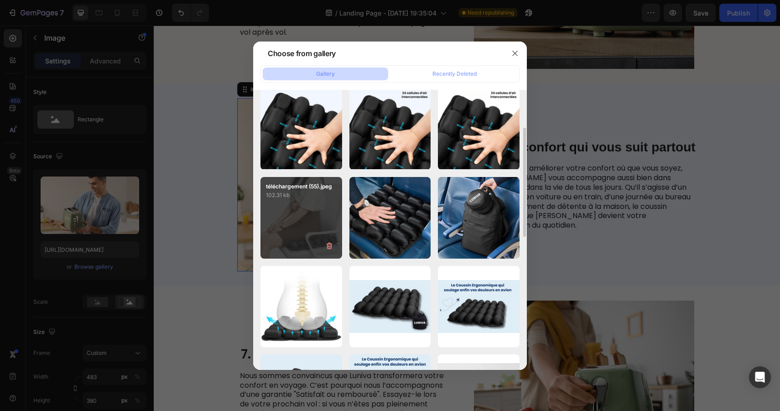
click at [308, 212] on div "téléchargement (55).jpeg 102.31 kb" at bounding box center [302, 218] width 82 height 82
type input "[URL][DOMAIN_NAME]"
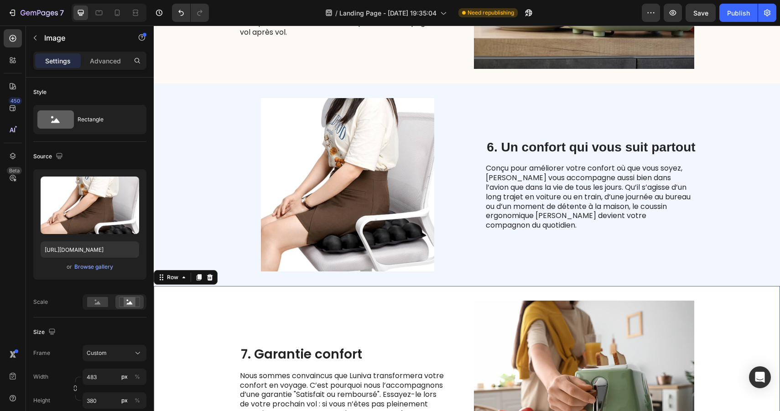
click at [711, 307] on div "7. Garantie confort Heading Nous sommes convaincus que Luniva transformera votr…" at bounding box center [467, 387] width 627 height 203
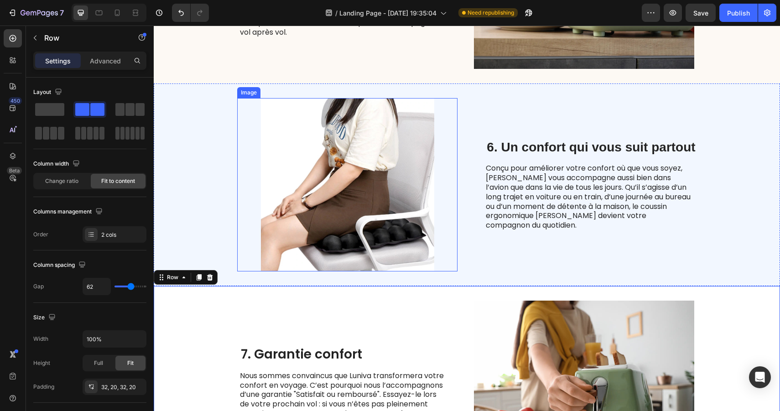
click at [398, 167] on img at bounding box center [347, 184] width 220 height 173
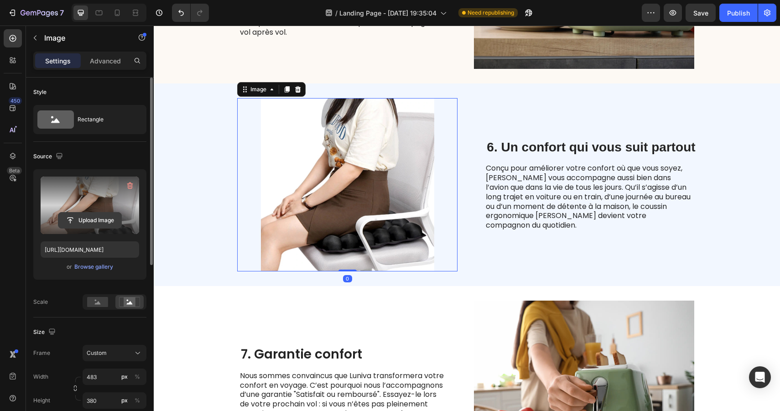
click at [91, 214] on input "file" at bounding box center [89, 221] width 63 height 16
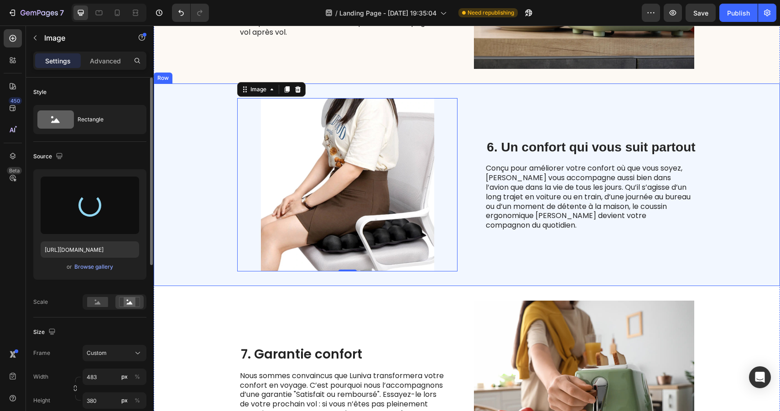
type input "[URL][DOMAIN_NAME]"
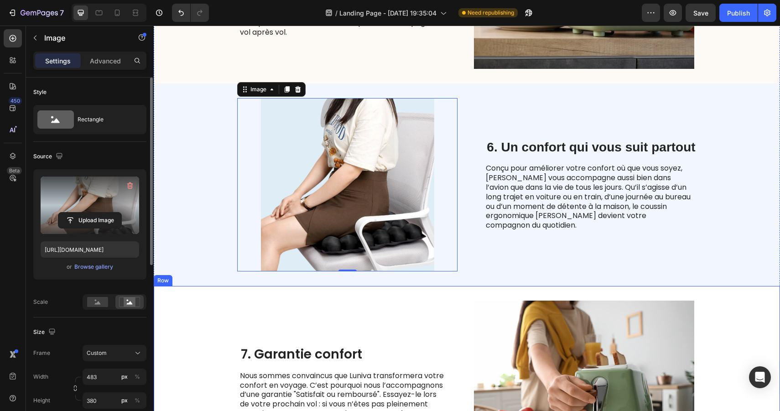
click at [714, 313] on div "7. Garantie confort Heading Nous sommes convaincus que Luniva transformera votr…" at bounding box center [467, 387] width 627 height 203
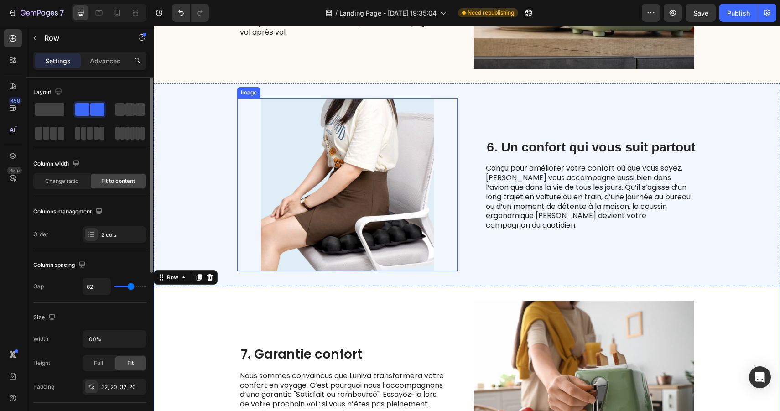
click at [359, 170] on img at bounding box center [347, 184] width 220 height 173
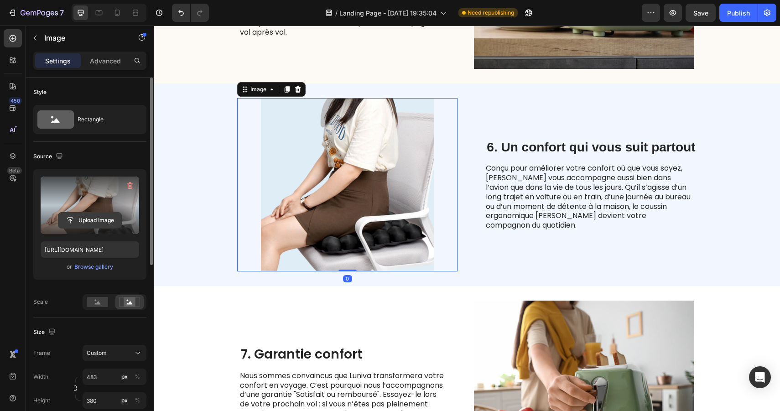
click at [102, 214] on input "file" at bounding box center [89, 221] width 63 height 16
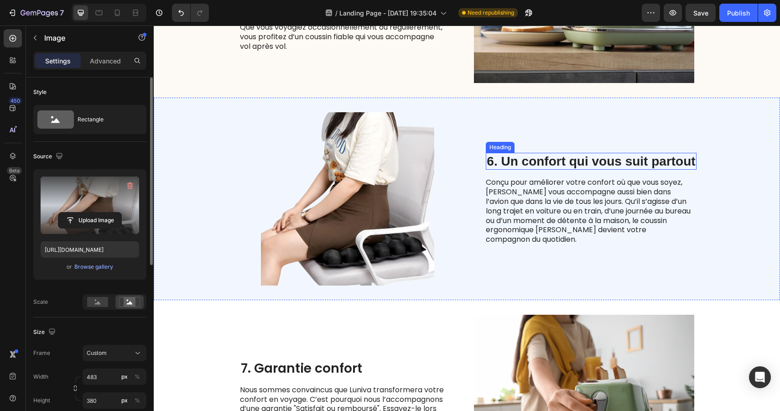
scroll to position [1167, 0]
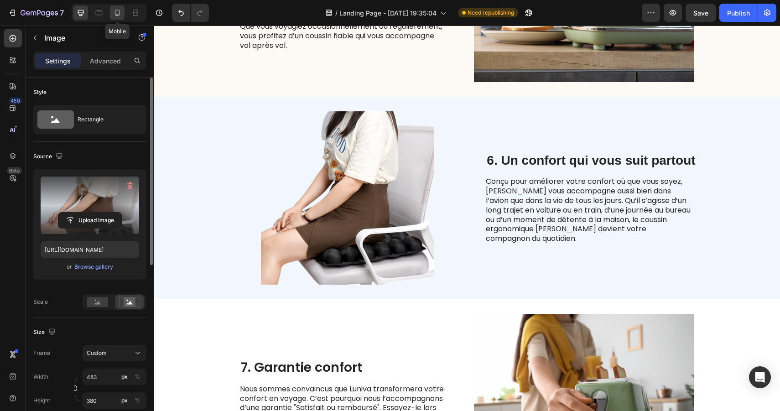
click at [119, 15] on icon at bounding box center [117, 12] width 9 height 9
type input "[URL][DOMAIN_NAME]"
type input "335"
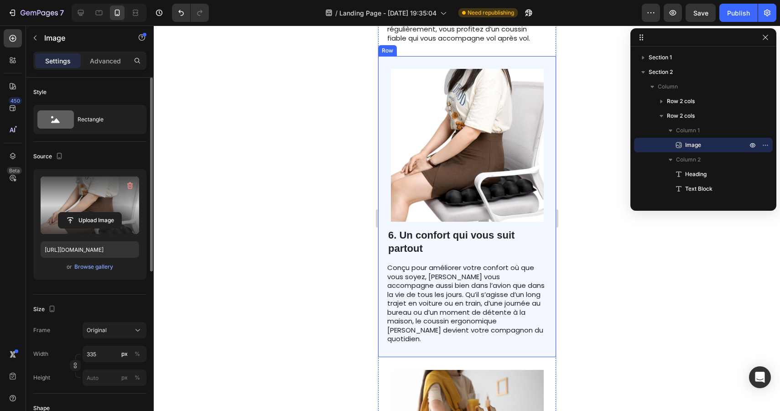
scroll to position [1290, 0]
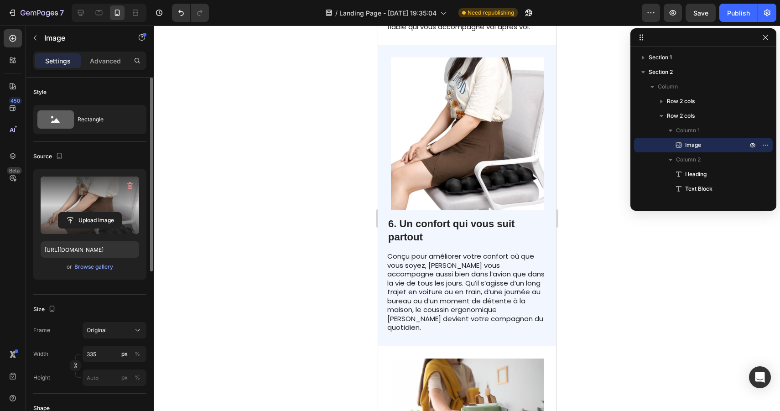
click at [453, 170] on img at bounding box center [467, 133] width 153 height 153
click at [485, 122] on img at bounding box center [467, 133] width 153 height 153
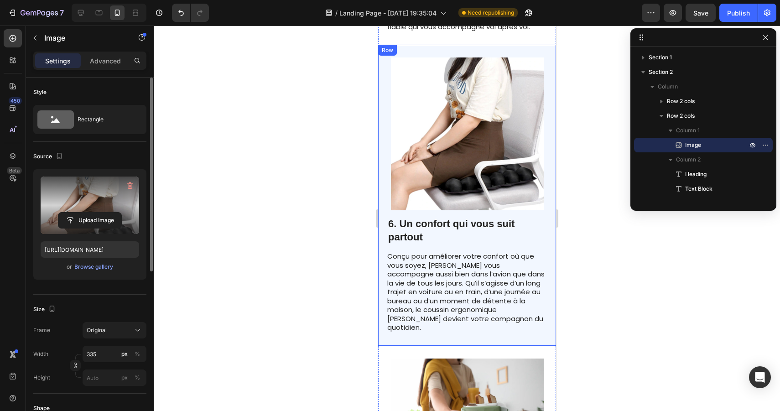
click at [599, 243] on div at bounding box center [467, 219] width 627 height 386
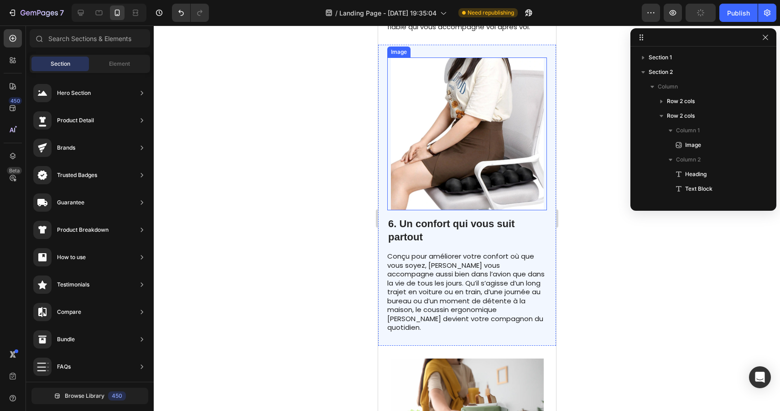
click at [478, 160] on img at bounding box center [467, 133] width 153 height 153
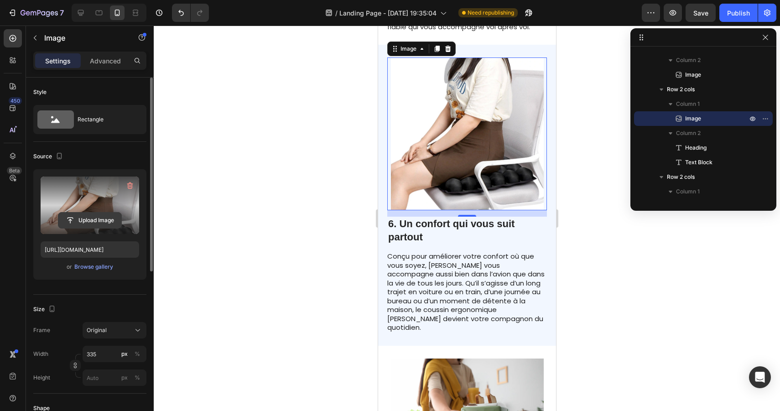
click at [108, 221] on input "file" at bounding box center [89, 221] width 63 height 16
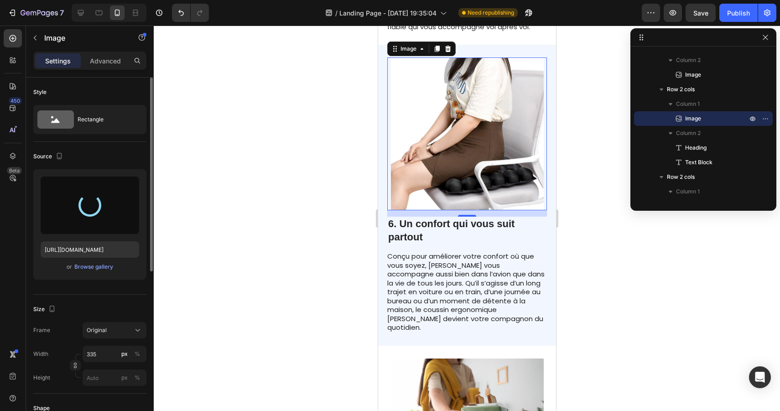
type input "[URL][DOMAIN_NAME]"
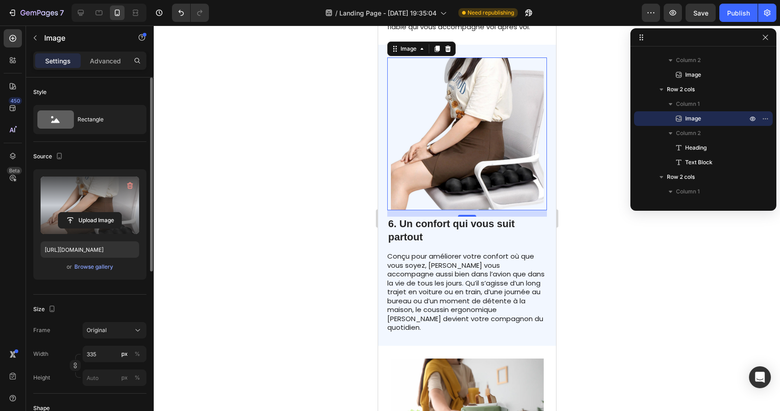
click at [332, 243] on div at bounding box center [467, 219] width 627 height 386
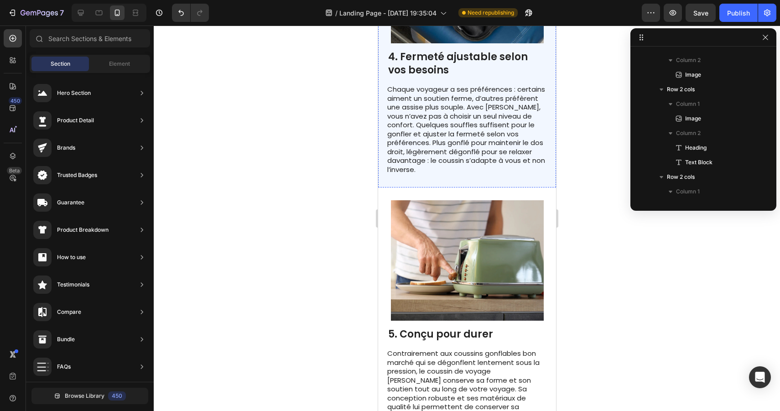
scroll to position [1337, 0]
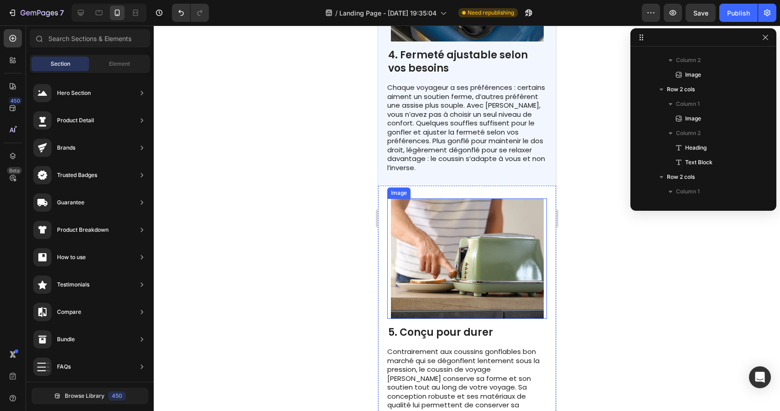
click at [456, 216] on img at bounding box center [467, 258] width 153 height 120
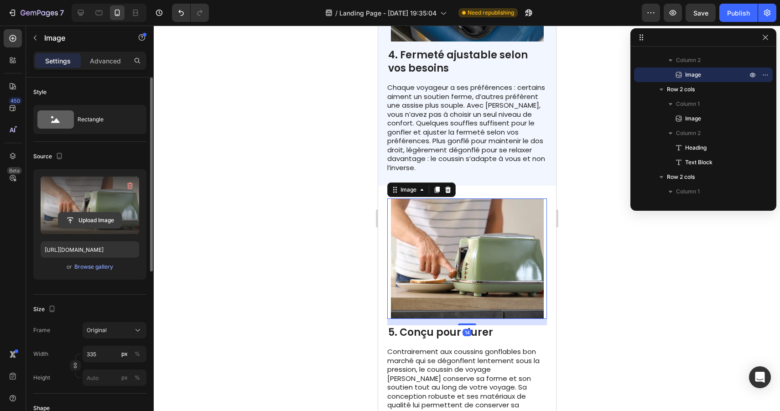
click at [83, 218] on input "file" at bounding box center [89, 221] width 63 height 16
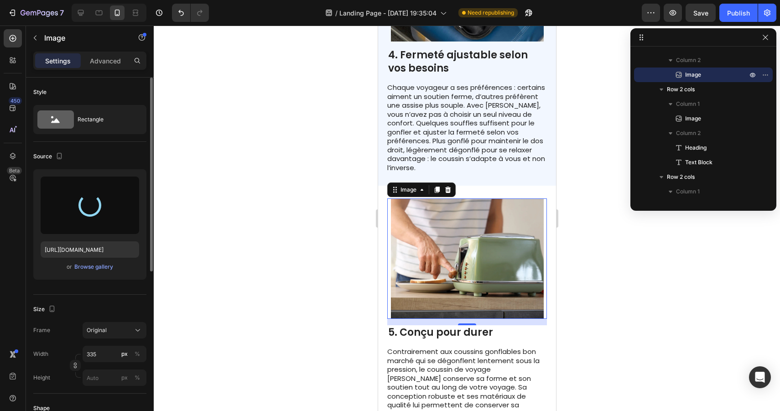
type input "[URL][DOMAIN_NAME]"
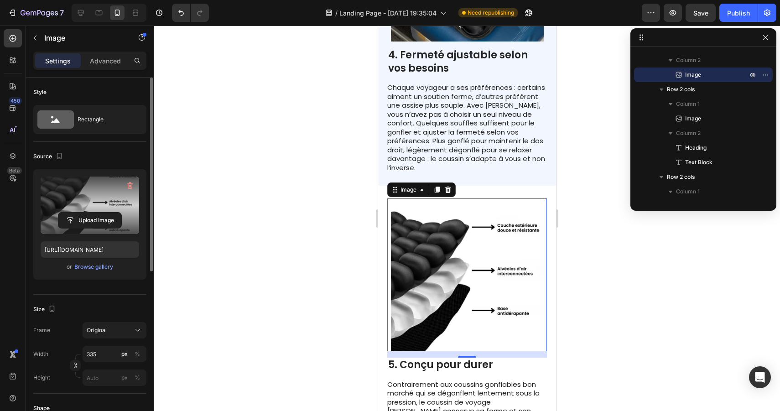
click at [595, 303] on div at bounding box center [467, 219] width 627 height 386
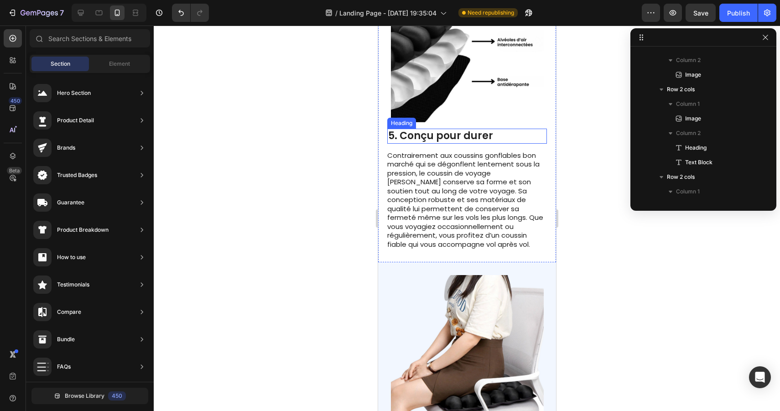
scroll to position [1531, 0]
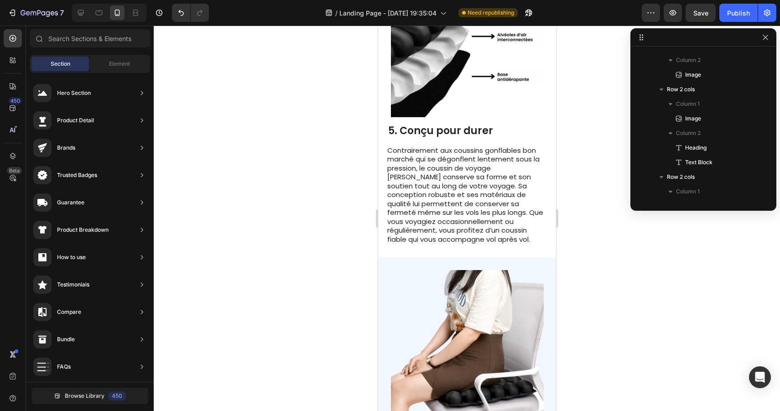
click at [646, 315] on div at bounding box center [467, 219] width 627 height 386
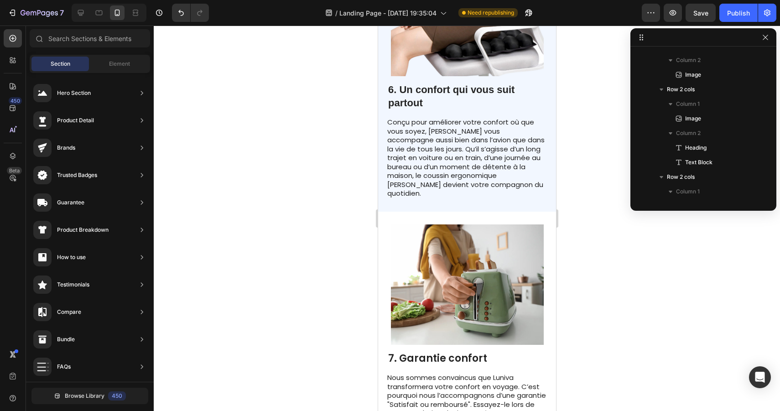
scroll to position [1890, 0]
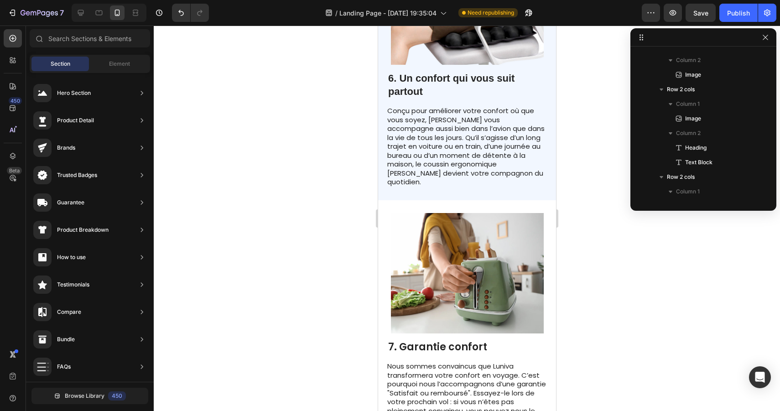
click at [514, 255] on img at bounding box center [467, 273] width 153 height 120
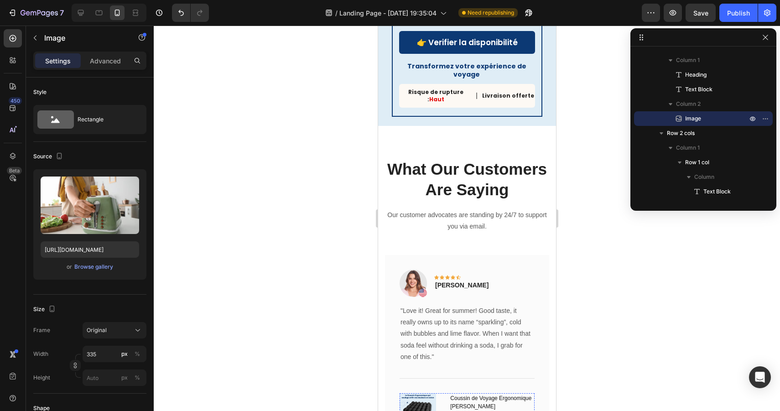
scroll to position [2499, 0]
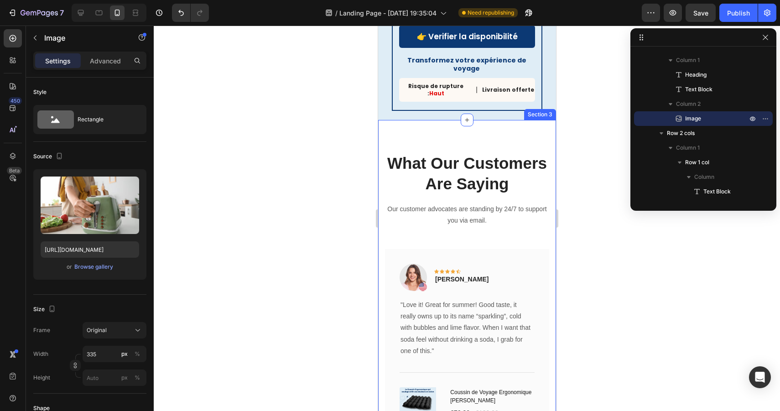
click at [495, 121] on div "What Our Customers Are Saying Heading Our customer advocates are standing by 24…" at bounding box center [467, 306] width 178 height 373
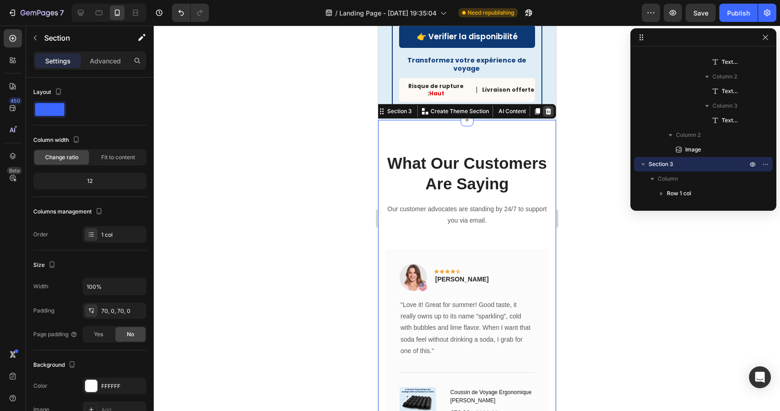
click at [548, 108] on icon at bounding box center [548, 111] width 6 height 6
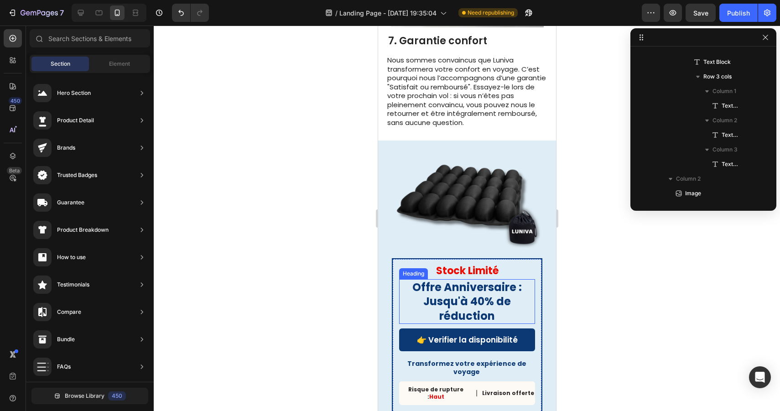
scroll to position [2195, 0]
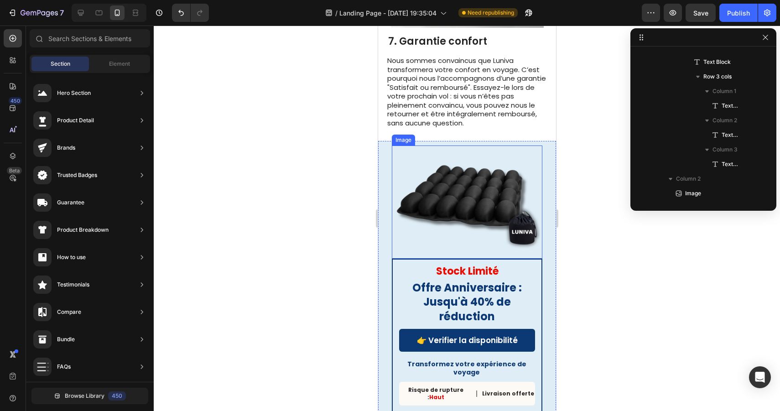
click at [530, 146] on img at bounding box center [467, 202] width 151 height 113
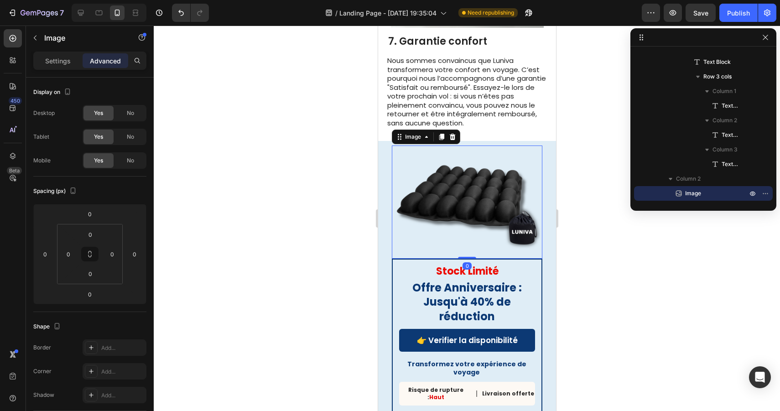
click at [484, 175] on img at bounding box center [467, 202] width 151 height 113
click at [63, 61] on p "Settings" at bounding box center [58, 61] width 26 height 10
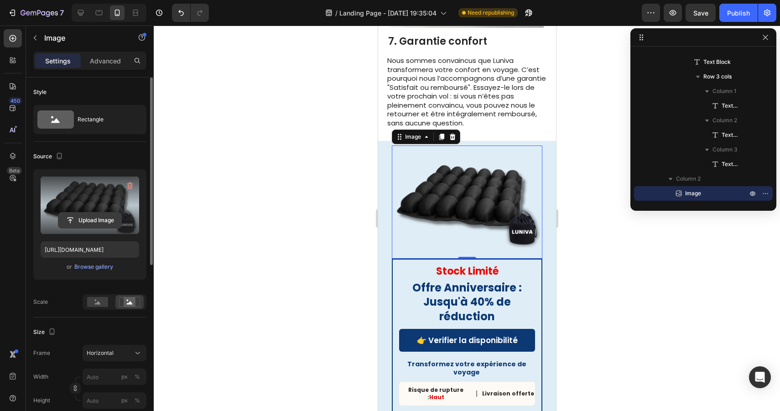
click at [88, 216] on input "file" at bounding box center [89, 221] width 63 height 16
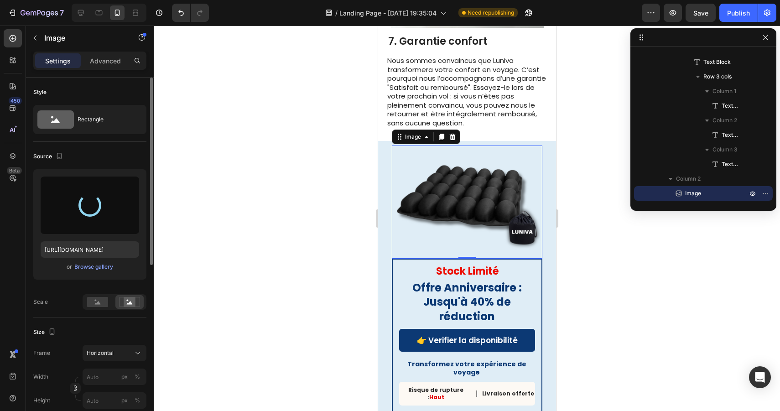
type input "[URL][DOMAIN_NAME]"
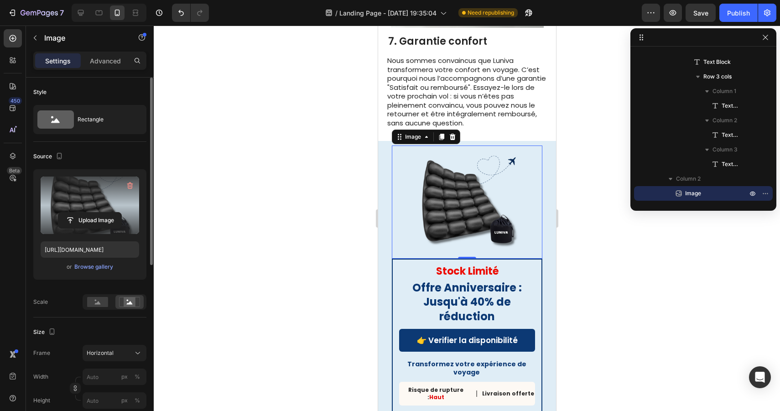
click at [585, 256] on div at bounding box center [467, 219] width 627 height 386
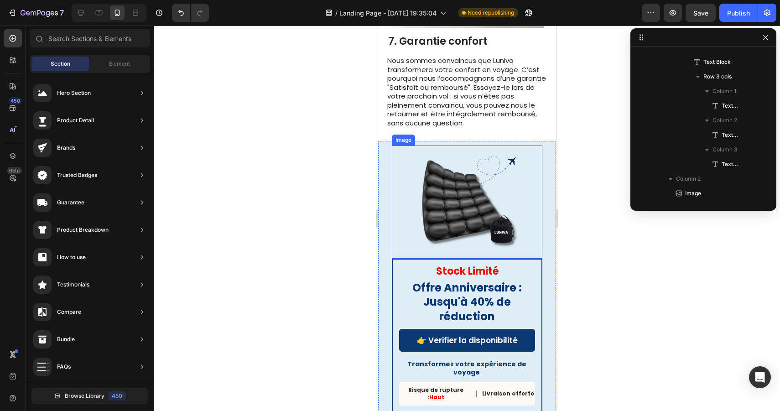
click at [478, 181] on img at bounding box center [467, 202] width 151 height 113
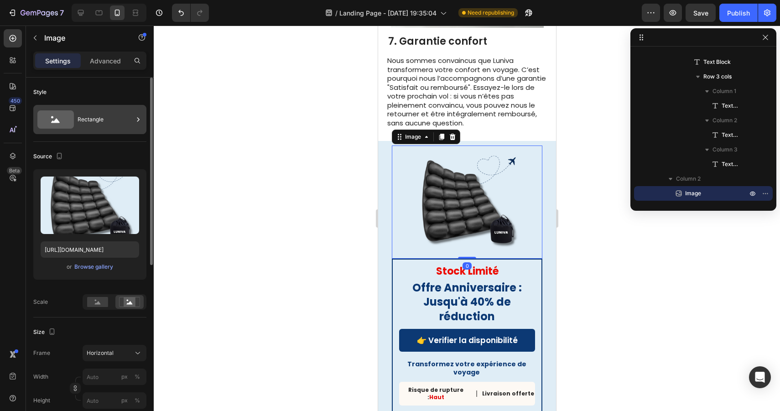
click at [104, 117] on div "Rectangle" at bounding box center [106, 119] width 56 height 21
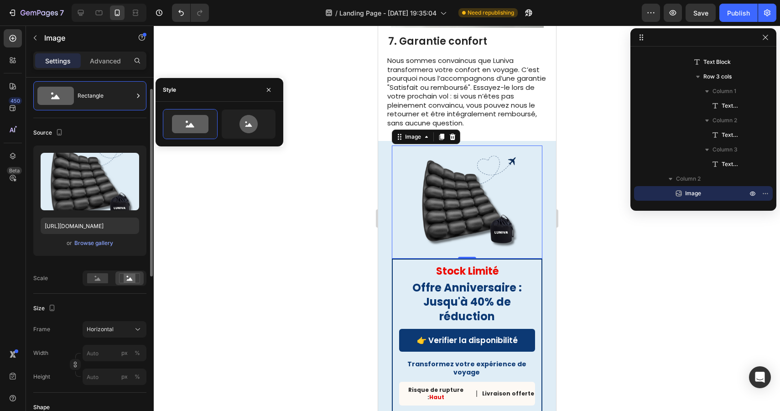
scroll to position [25, 0]
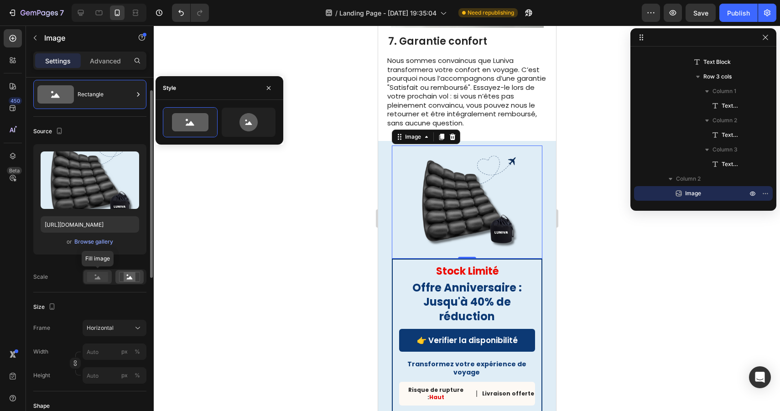
click at [101, 277] on rect at bounding box center [97, 277] width 21 height 10
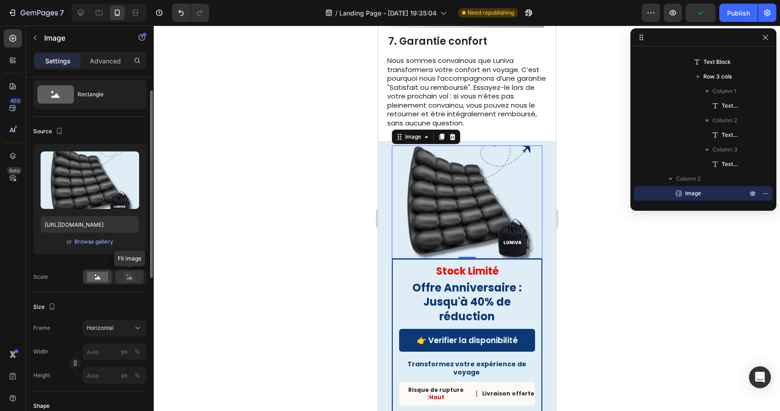
click at [121, 278] on icon at bounding box center [129, 277] width 21 height 10
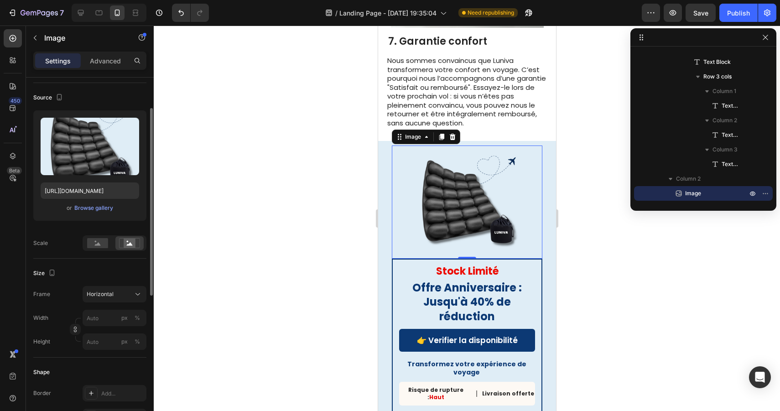
scroll to position [73, 0]
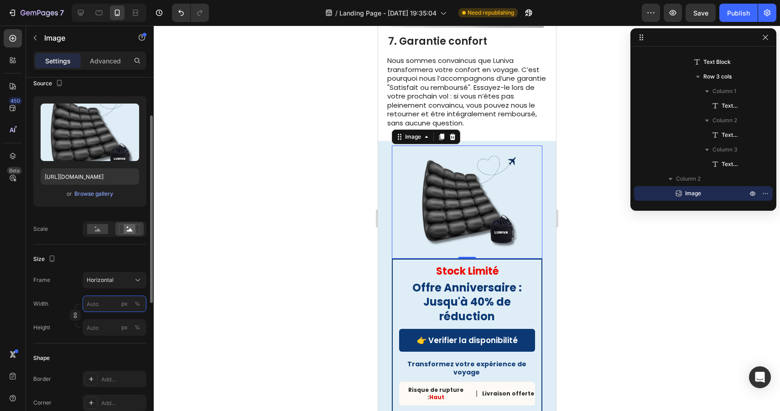
click at [107, 303] on input "px %" at bounding box center [115, 304] width 64 height 16
click at [100, 325] on p "Full 100%" at bounding box center [112, 326] width 53 height 8
type input "100"
click at [113, 283] on div "Horizontal" at bounding box center [109, 280] width 45 height 8
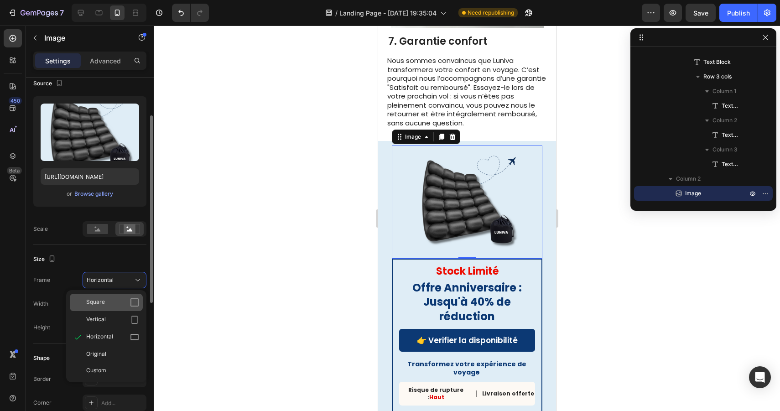
click at [112, 304] on div "Square" at bounding box center [112, 302] width 53 height 9
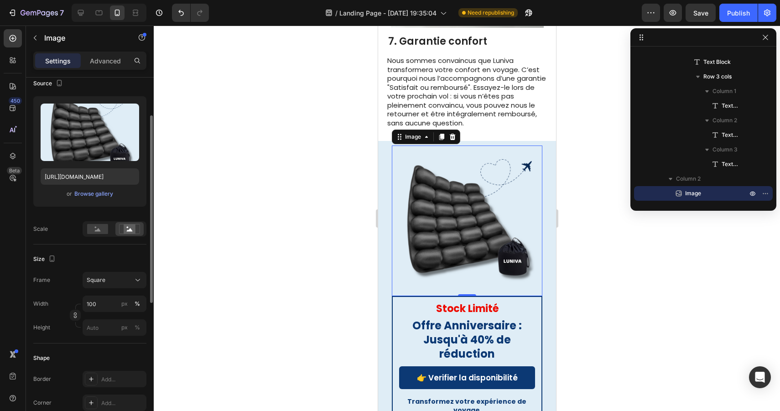
click at [632, 313] on div at bounding box center [467, 219] width 627 height 386
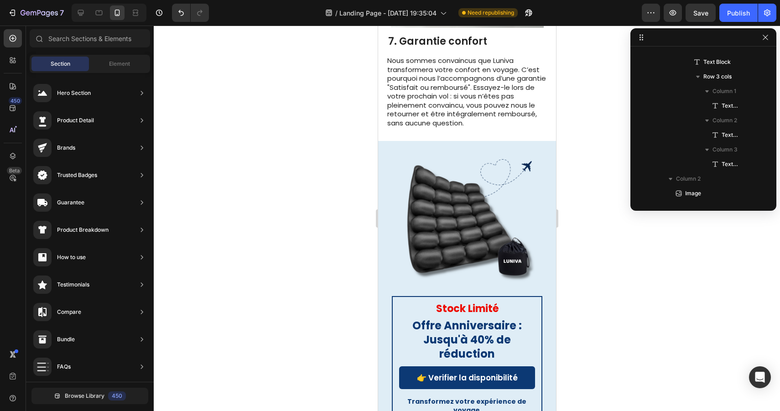
click at [632, 313] on div at bounding box center [467, 219] width 627 height 386
click at [621, 252] on div at bounding box center [467, 219] width 627 height 386
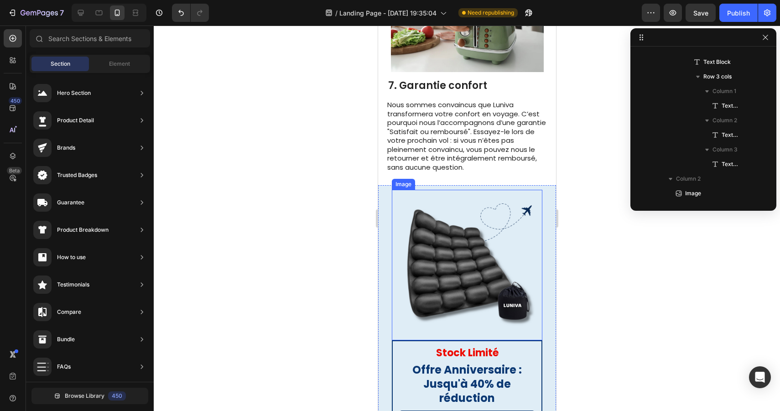
scroll to position [2182, 0]
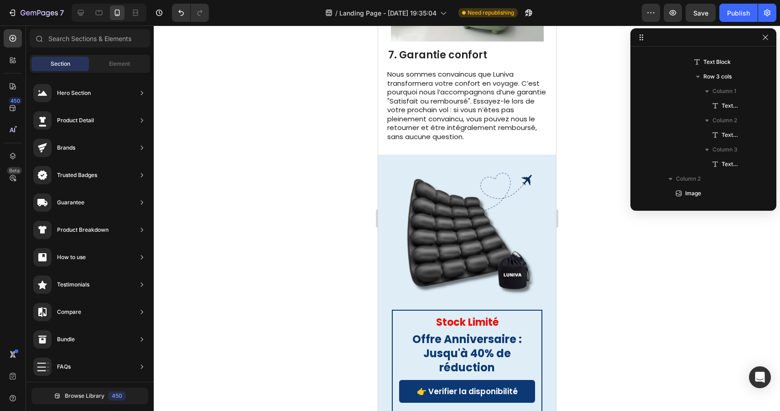
click at [612, 281] on div at bounding box center [467, 219] width 627 height 386
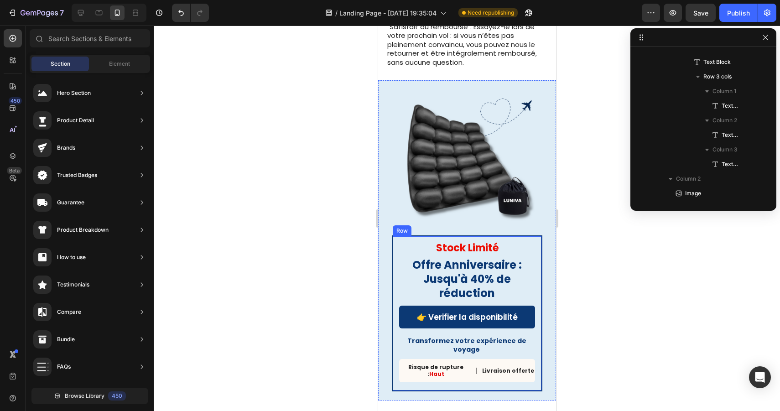
scroll to position [2255, 0]
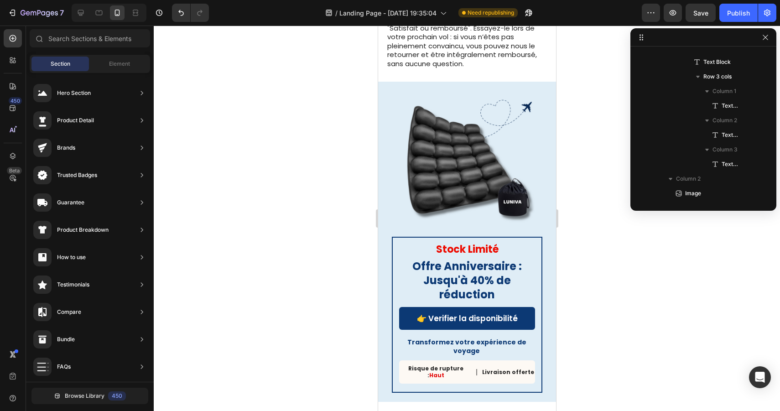
click at [653, 319] on div at bounding box center [467, 219] width 627 height 386
click at [470, 203] on img at bounding box center [467, 161] width 151 height 151
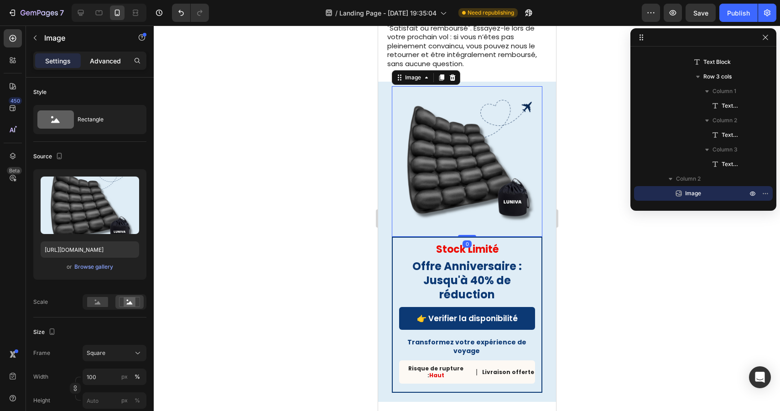
click at [103, 57] on p "Advanced" at bounding box center [105, 61] width 31 height 10
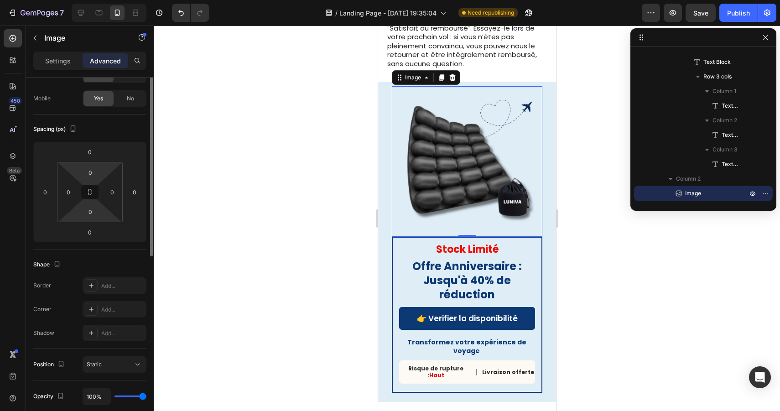
scroll to position [0, 0]
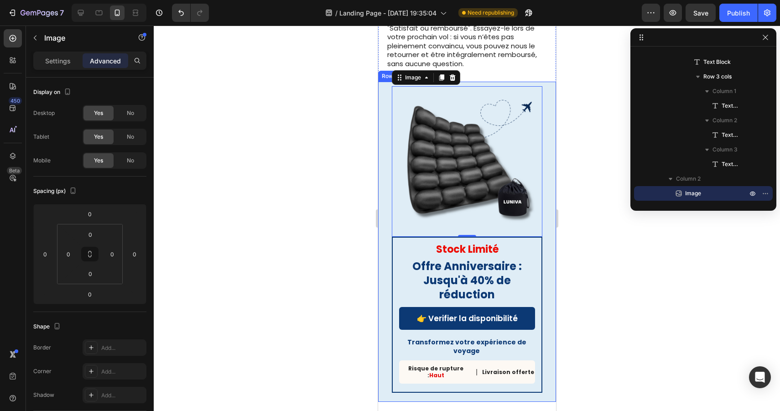
click at [383, 160] on div "Stock Limité Text Block Offre Anniversaire : Jusqu'à 40% de réduction Heading 👉…" at bounding box center [467, 242] width 178 height 320
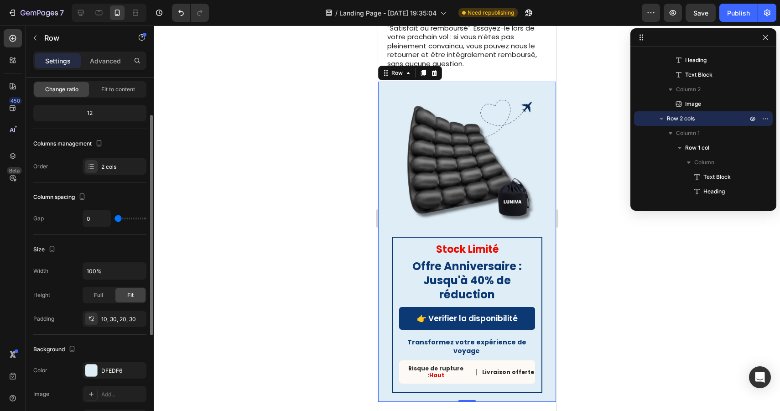
scroll to position [73, 0]
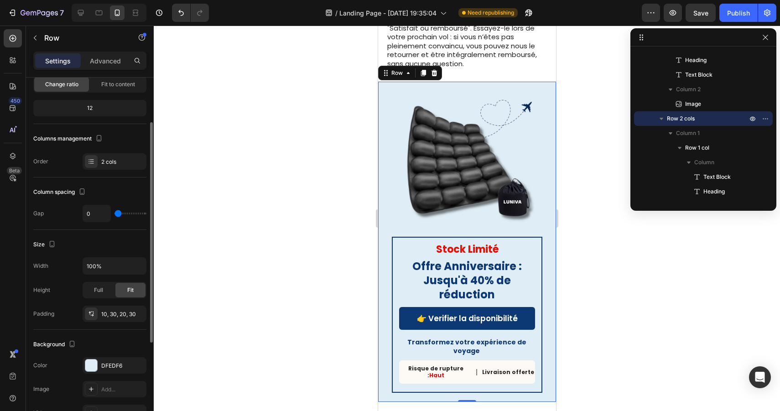
type input "14"
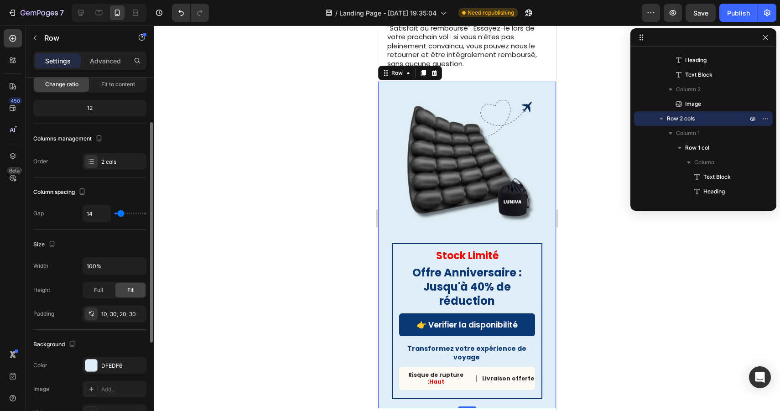
type input "15"
type input "18"
type input "20"
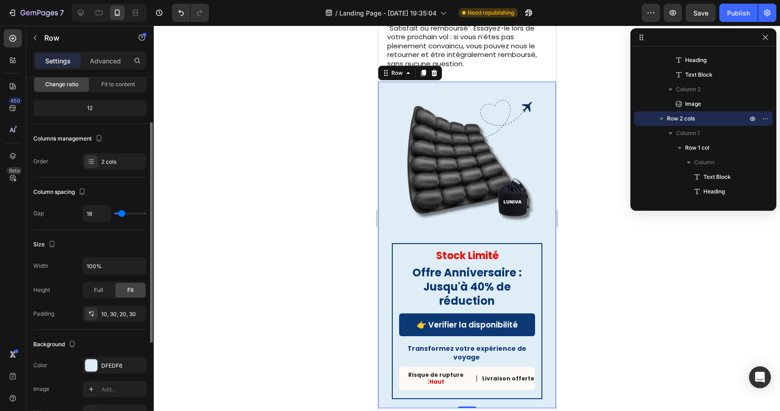
type input "20"
type input "23"
type input "26"
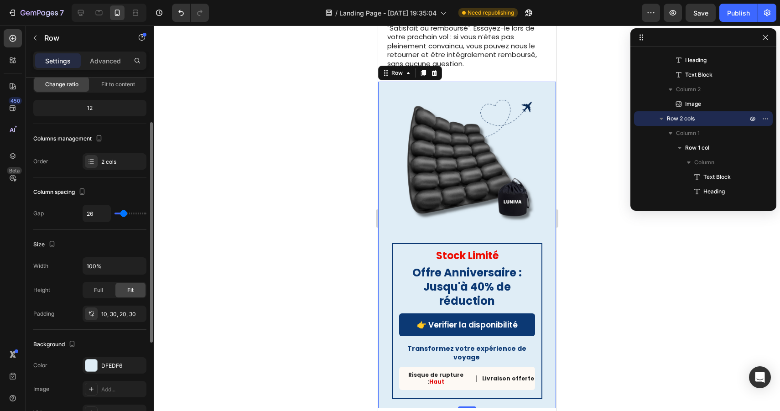
type input "27"
type input "29"
type input "31"
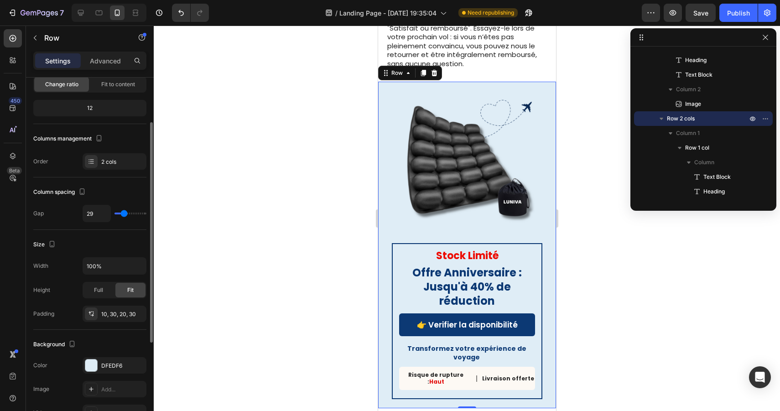
type input "31"
type input "33"
type input "34"
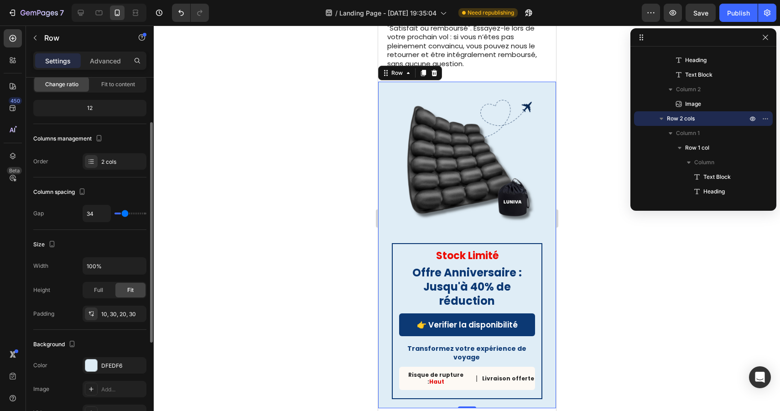
type input "36"
type input "38"
type input "40"
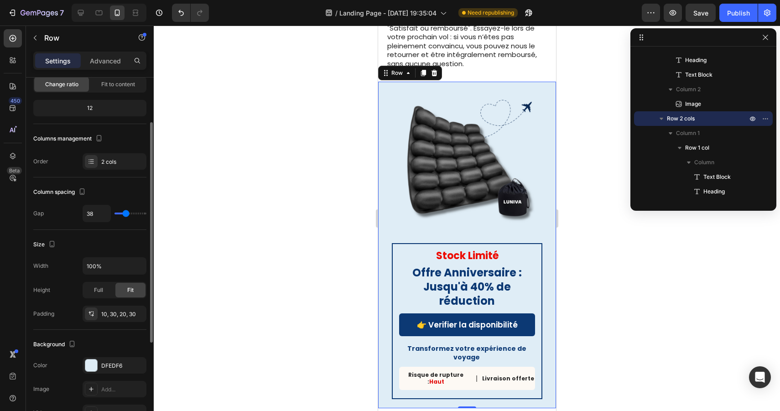
type input "40"
type input "42"
type input "43"
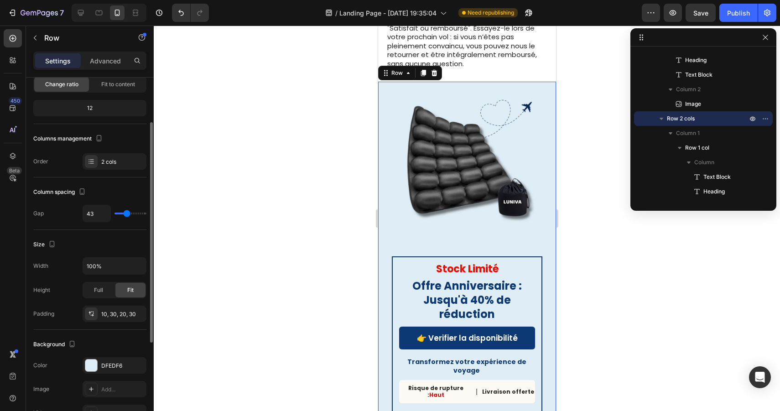
type input "44"
type input "45"
type input "46"
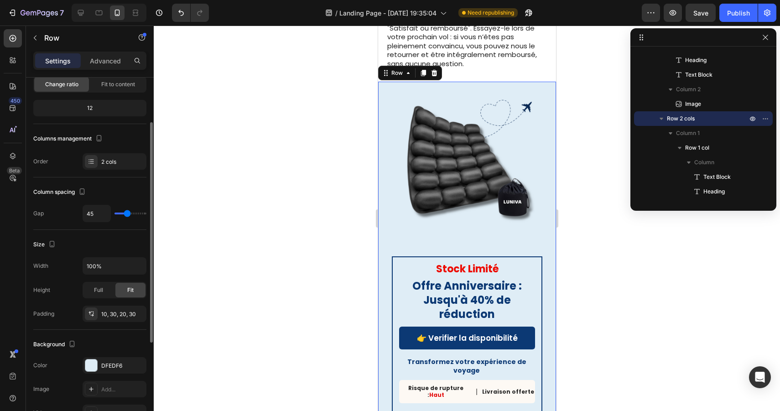
type input "46"
type input "45"
type input "42"
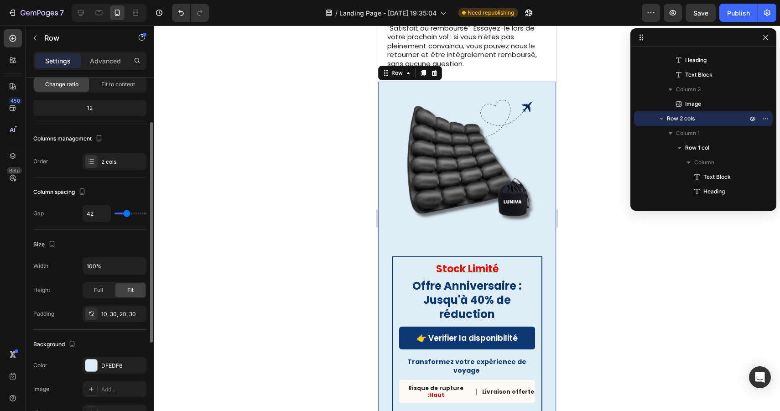
type input "37"
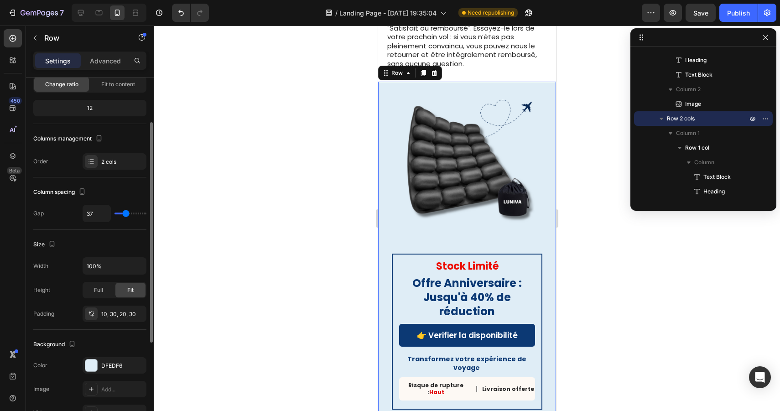
type input "31"
type input "24"
type input "16"
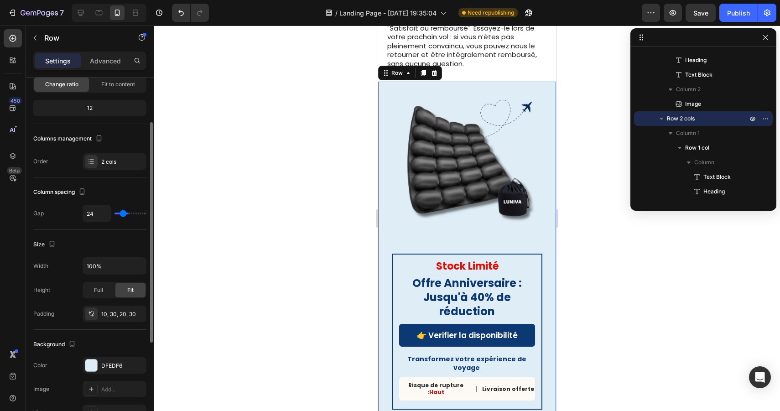
type input "16"
type input "8"
type input "2"
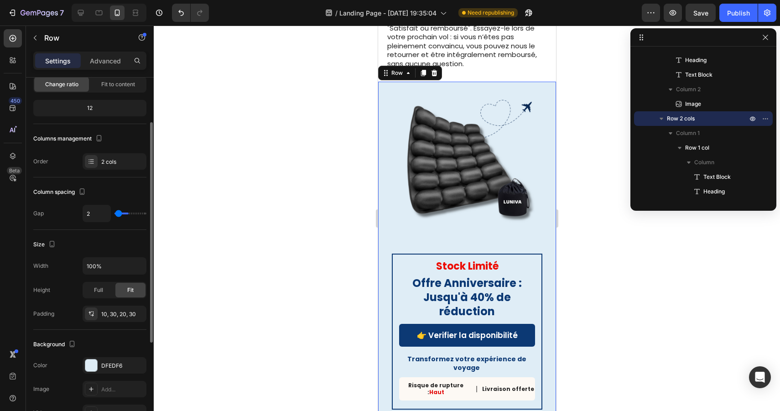
type input "0"
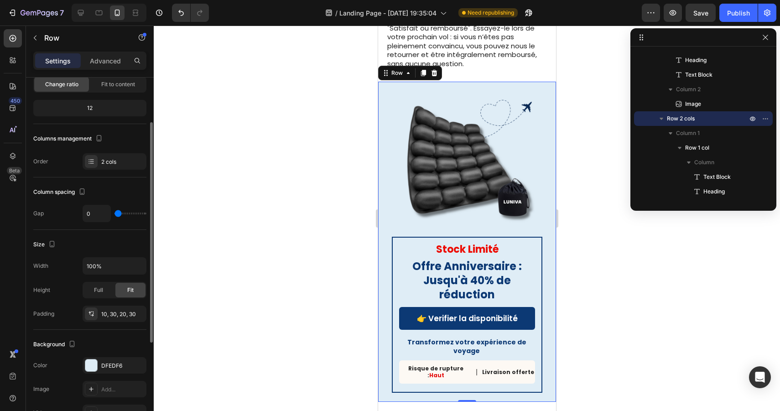
drag, startPoint x: 120, startPoint y: 214, endPoint x: 110, endPoint y: 214, distance: 11.0
click at [115, 214] on input "range" at bounding box center [131, 214] width 32 height 2
click at [118, 316] on div "10, 30, 20, 30" at bounding box center [114, 314] width 26 height 8
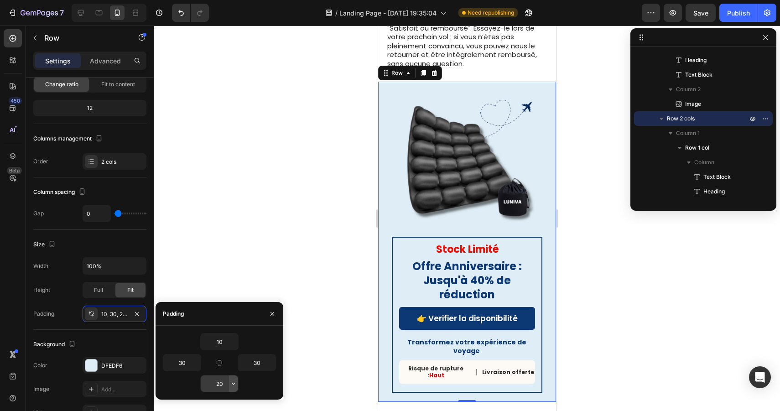
click at [235, 385] on icon "button" at bounding box center [233, 383] width 7 height 7
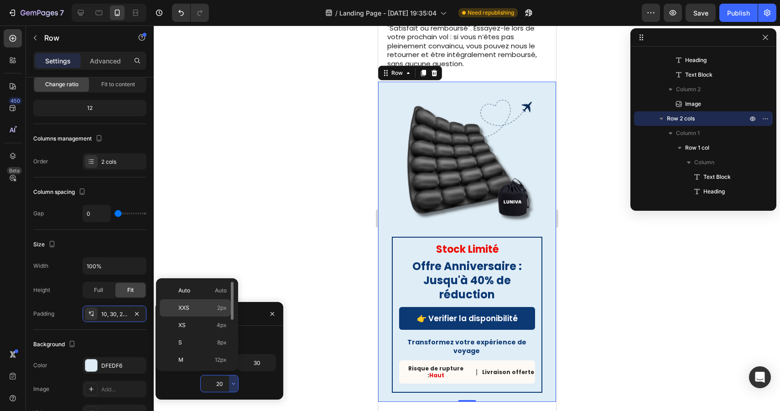
click at [223, 309] on span "2px" at bounding box center [222, 308] width 10 height 8
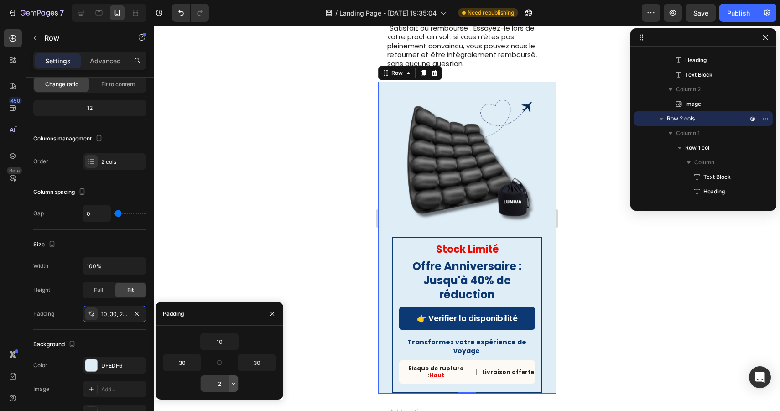
click at [233, 384] on icon "button" at bounding box center [233, 383] width 7 height 7
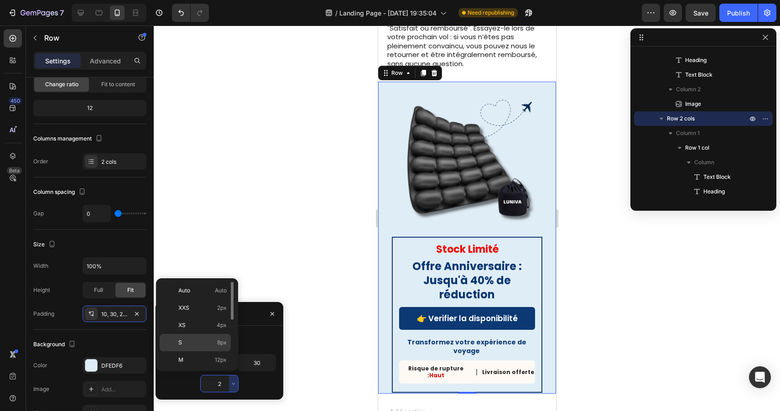
click at [223, 345] on span "8px" at bounding box center [222, 343] width 10 height 8
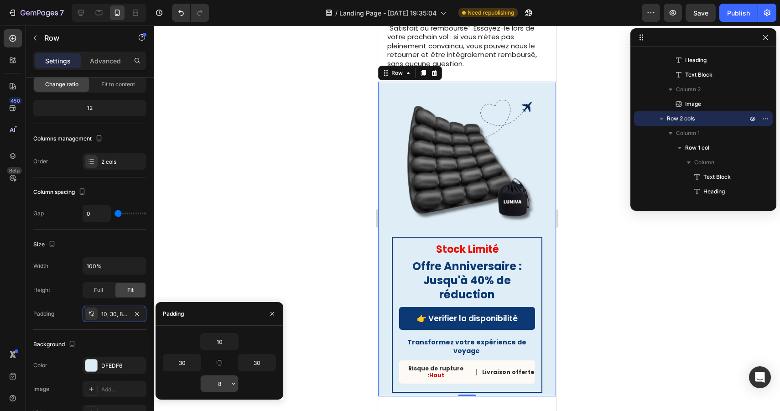
click at [227, 383] on input "8" at bounding box center [219, 384] width 37 height 16
type input "20"
click at [615, 375] on div at bounding box center [467, 219] width 627 height 386
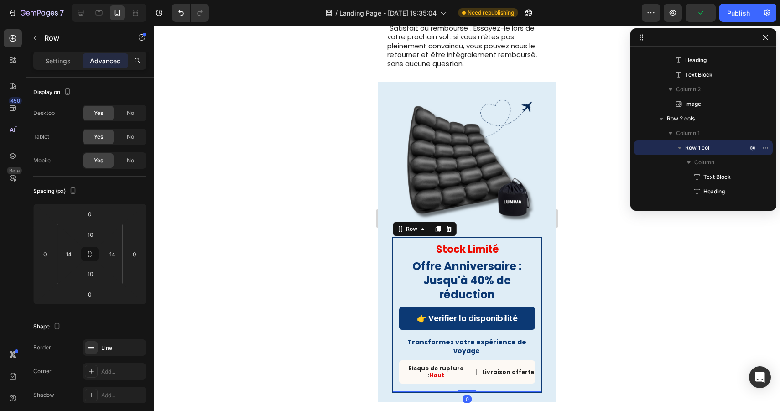
click at [524, 237] on div "Stock Limité Text Block Offre Anniversaire : Jusqu'à 40% de réduction Heading 👉…" at bounding box center [467, 315] width 151 height 156
click at [488, 215] on img at bounding box center [467, 161] width 151 height 151
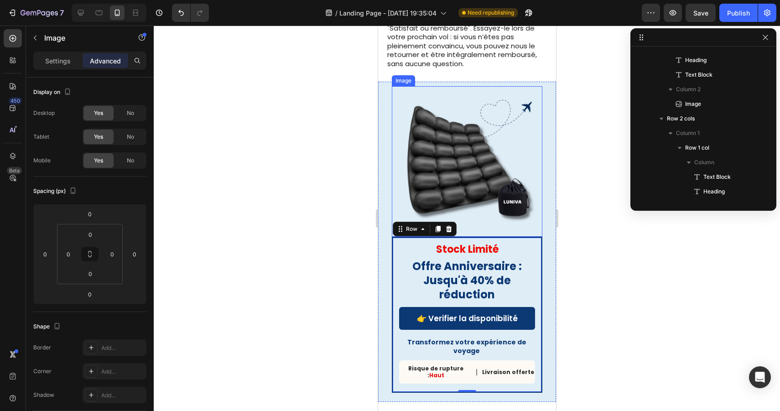
scroll to position [404, 0]
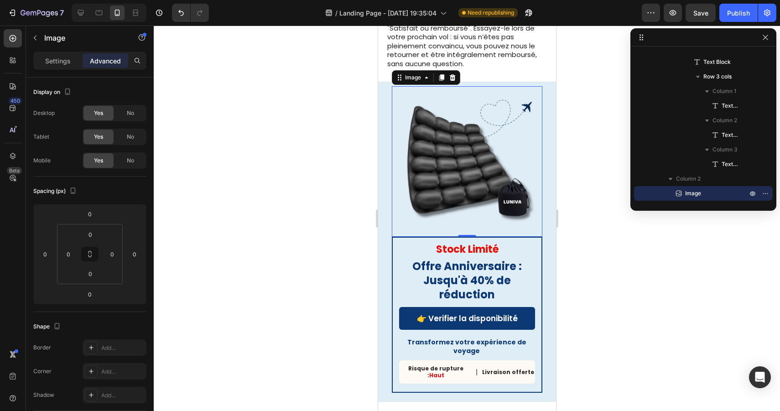
click at [588, 269] on div at bounding box center [467, 219] width 627 height 386
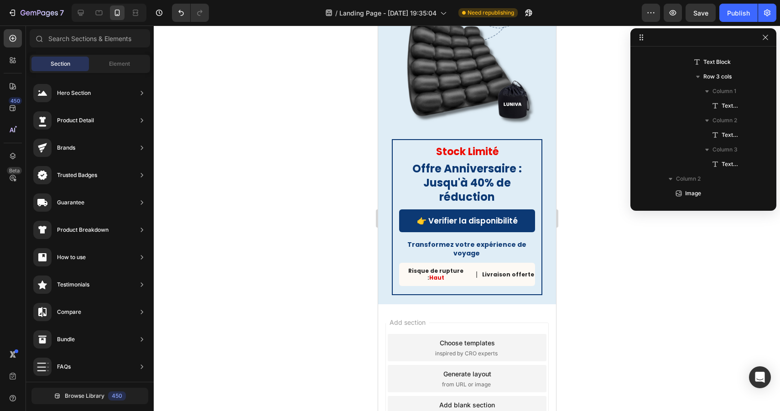
scroll to position [2395, 0]
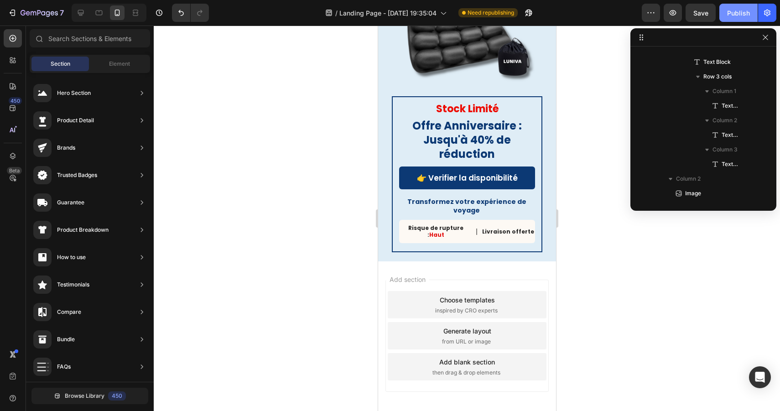
click at [739, 16] on div "Publish" at bounding box center [738, 13] width 23 height 10
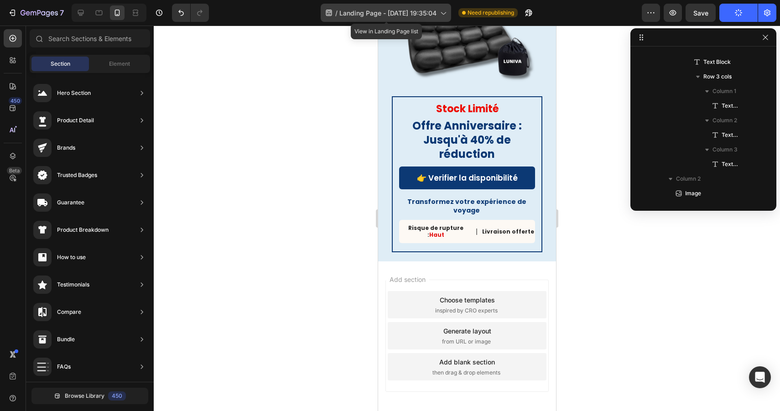
click at [372, 13] on span "Landing Page - [DATE] 19:35:04" at bounding box center [387, 13] width 97 height 10
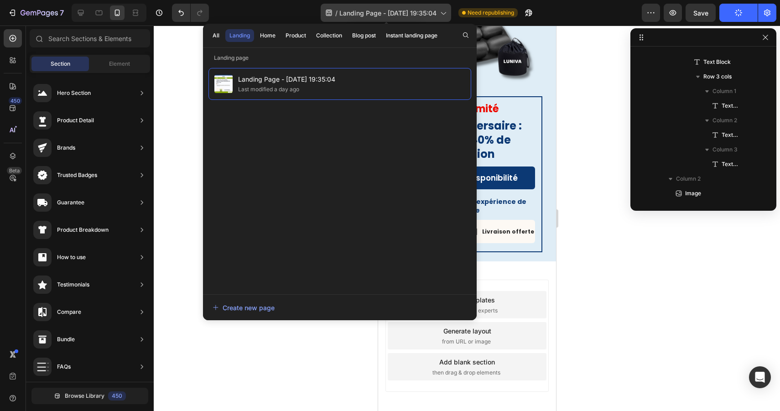
click at [372, 13] on span "Landing Page - [DATE] 19:35:04" at bounding box center [387, 13] width 97 height 10
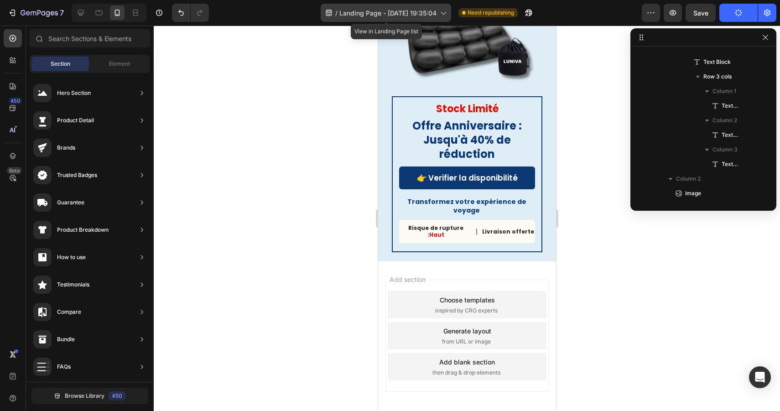
click at [372, 13] on span "Landing Page - [DATE] 19:35:04" at bounding box center [387, 13] width 97 height 10
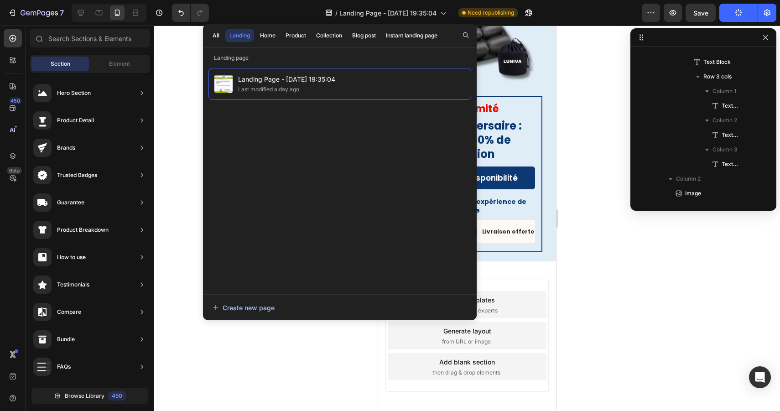
click at [242, 307] on div "Create new page" at bounding box center [244, 308] width 62 height 10
click at [171, 209] on div at bounding box center [467, 219] width 627 height 386
